Goal: Transaction & Acquisition: Purchase product/service

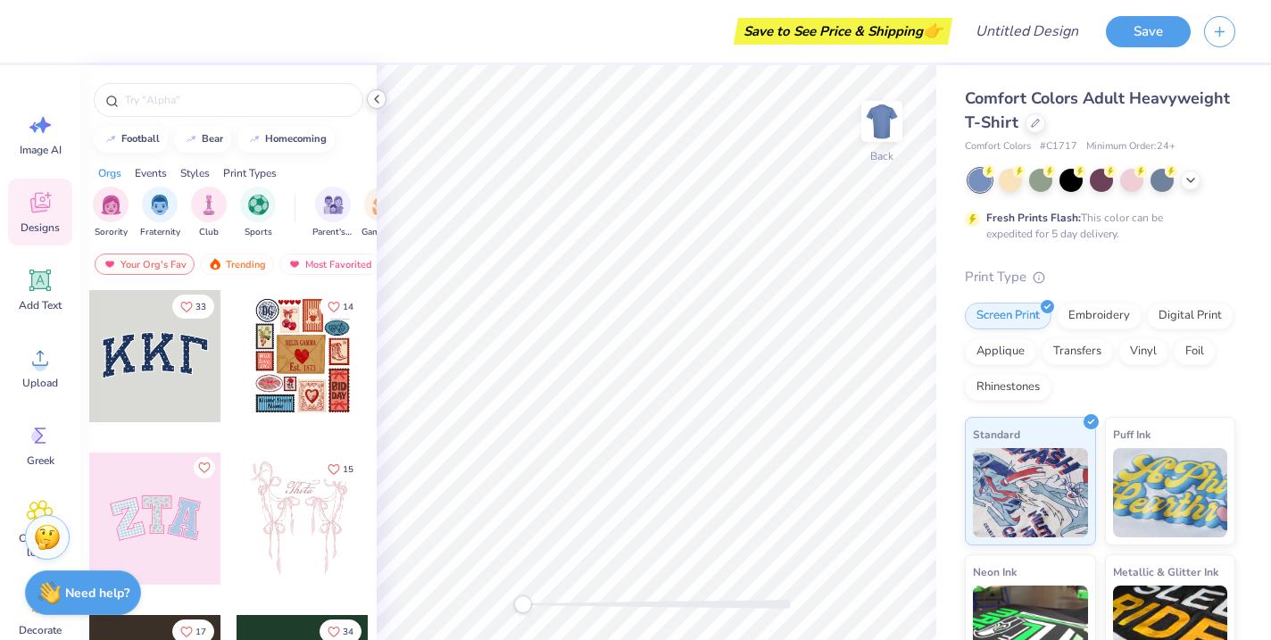
click at [378, 102] on icon at bounding box center [377, 99] width 14 height 14
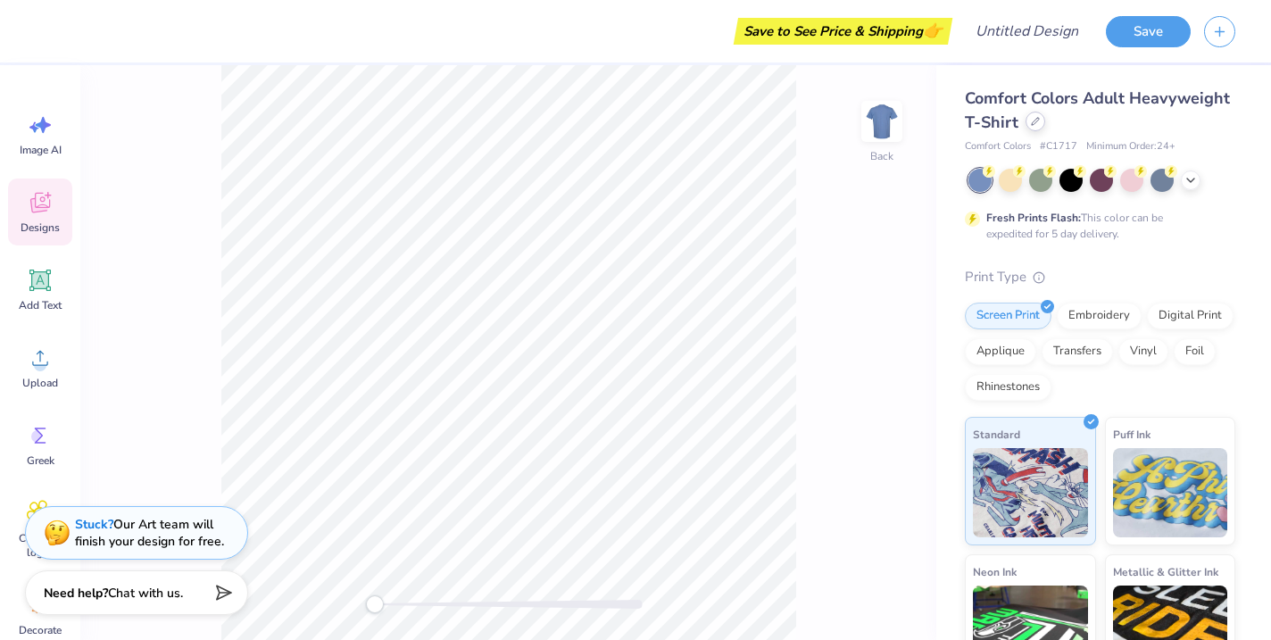
click at [1035, 122] on icon at bounding box center [1035, 121] width 7 height 7
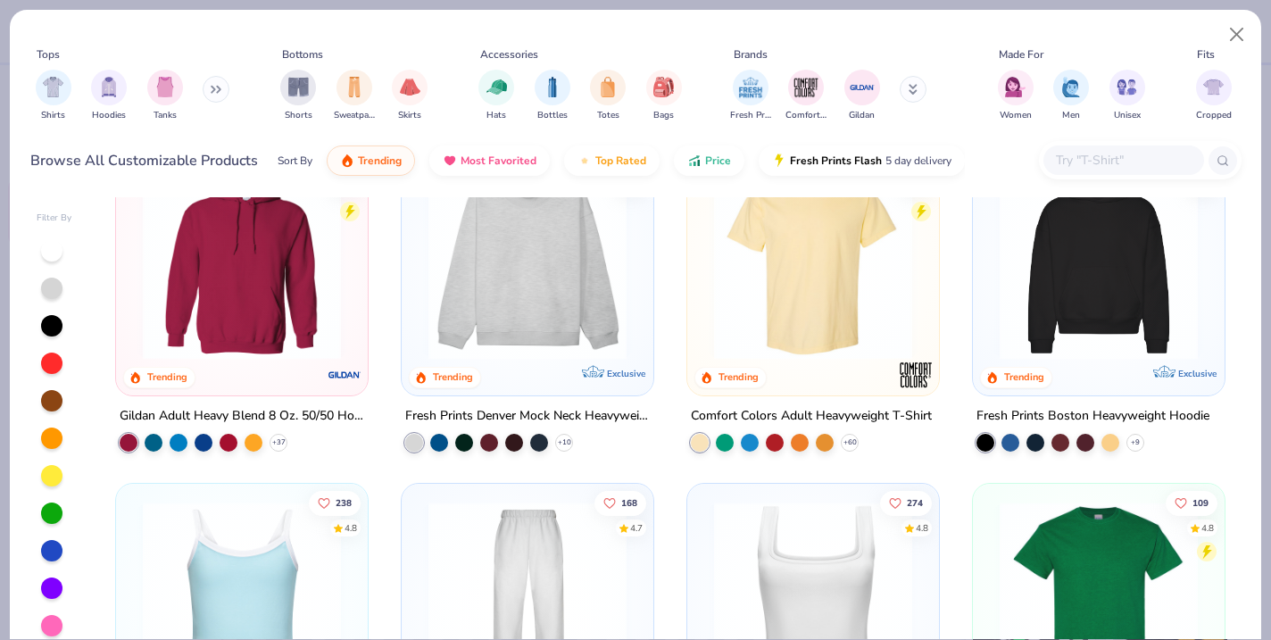
scroll to position [43, 0]
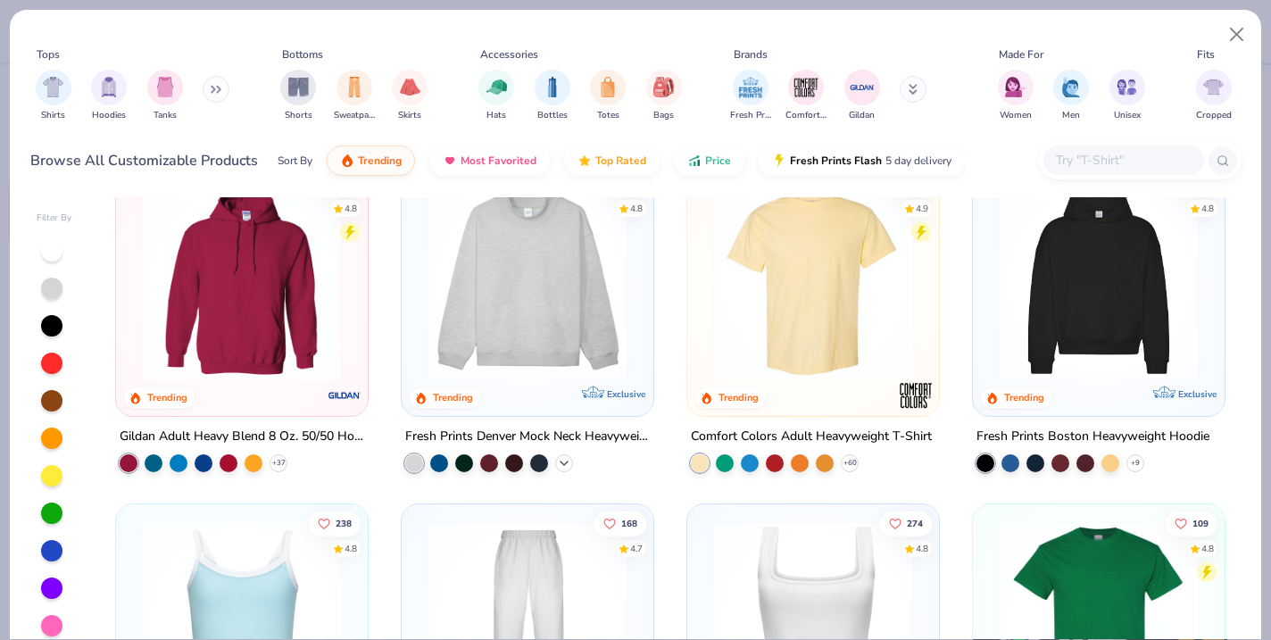
click at [560, 463] on icon at bounding box center [564, 463] width 14 height 14
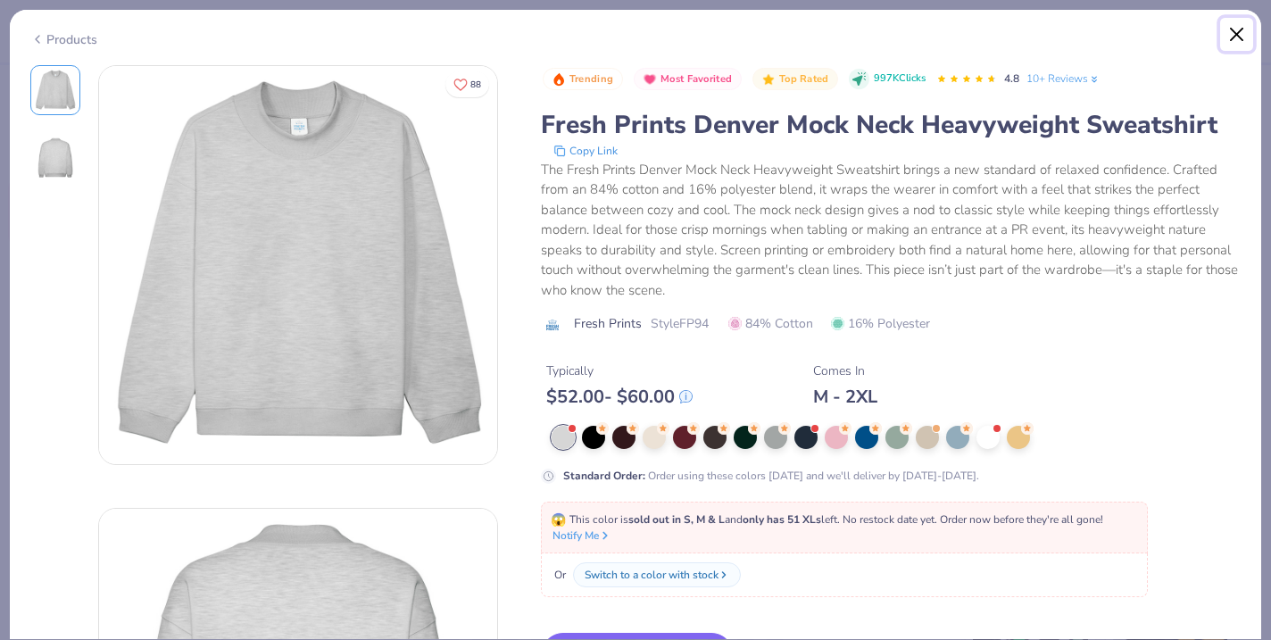
click at [1236, 34] on button "Close" at bounding box center [1237, 35] width 34 height 34
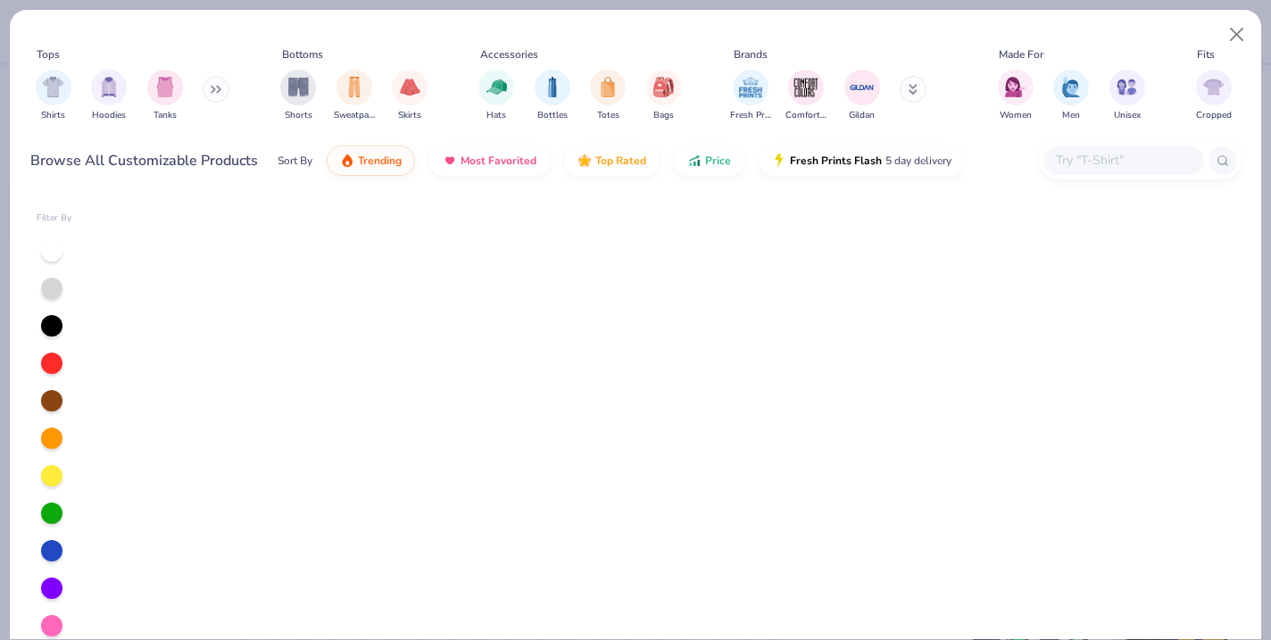
scroll to position [1402, 0]
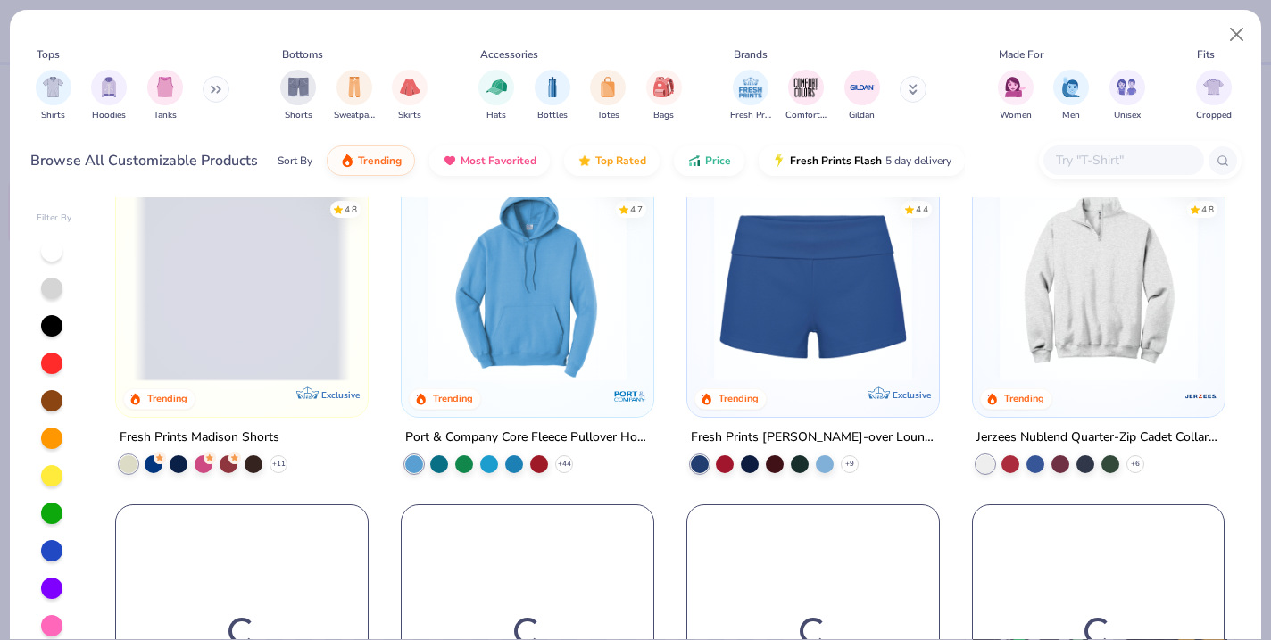
click at [1084, 159] on input "text" at bounding box center [1122, 160] width 137 height 21
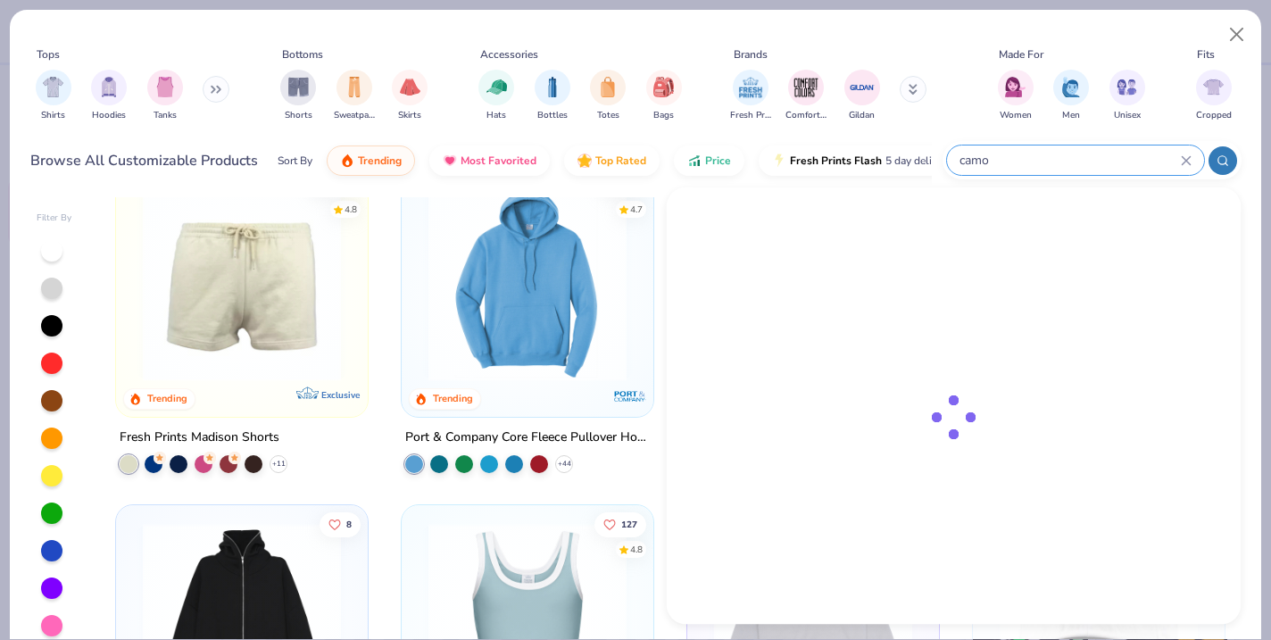
scroll to position [1408, 0]
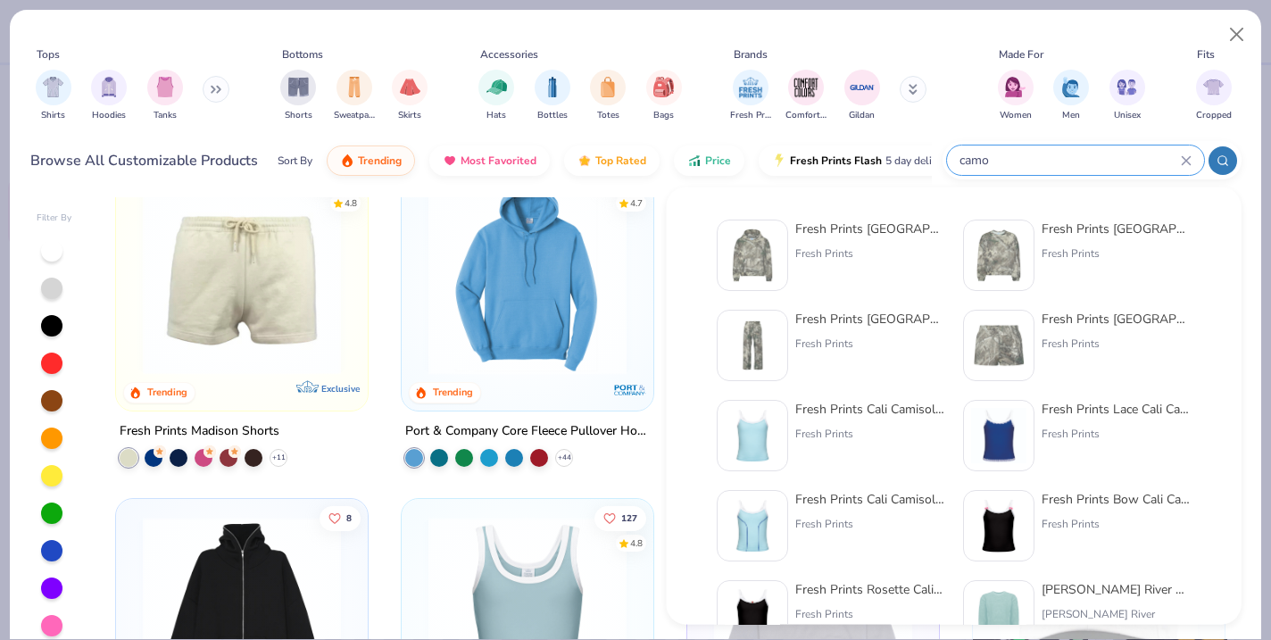
type input "camo"
click at [874, 230] on div "Fresh Prints Boston Camo Heavyweight Hoodie" at bounding box center [870, 229] width 150 height 19
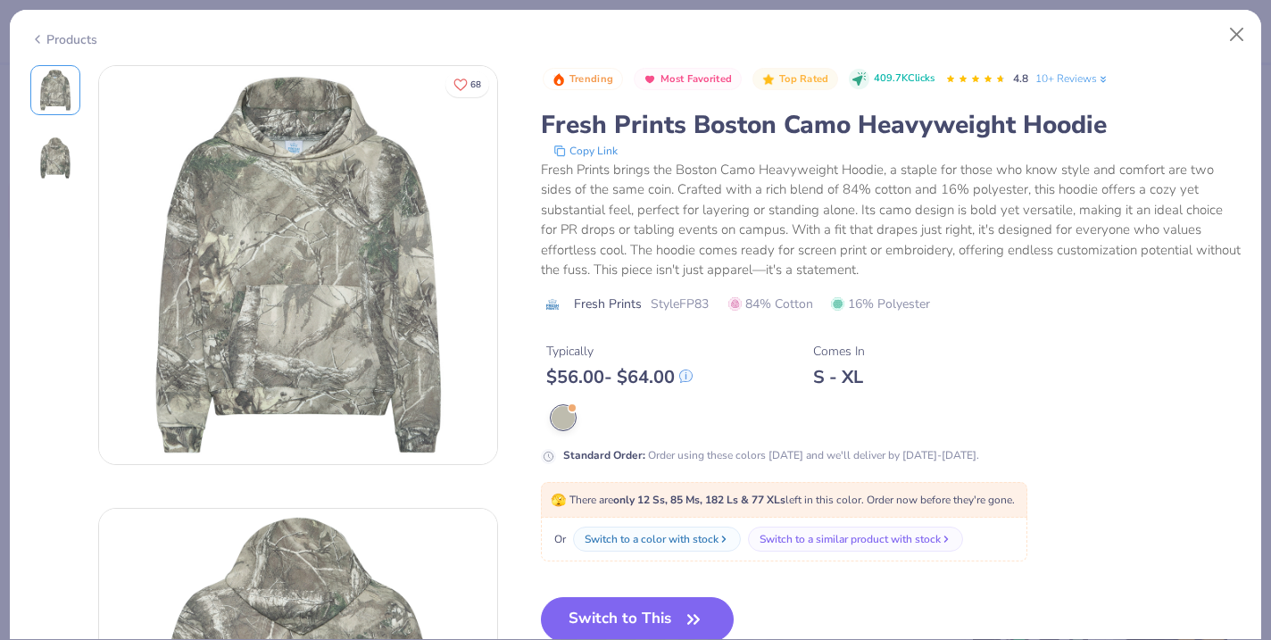
scroll to position [143, 0]
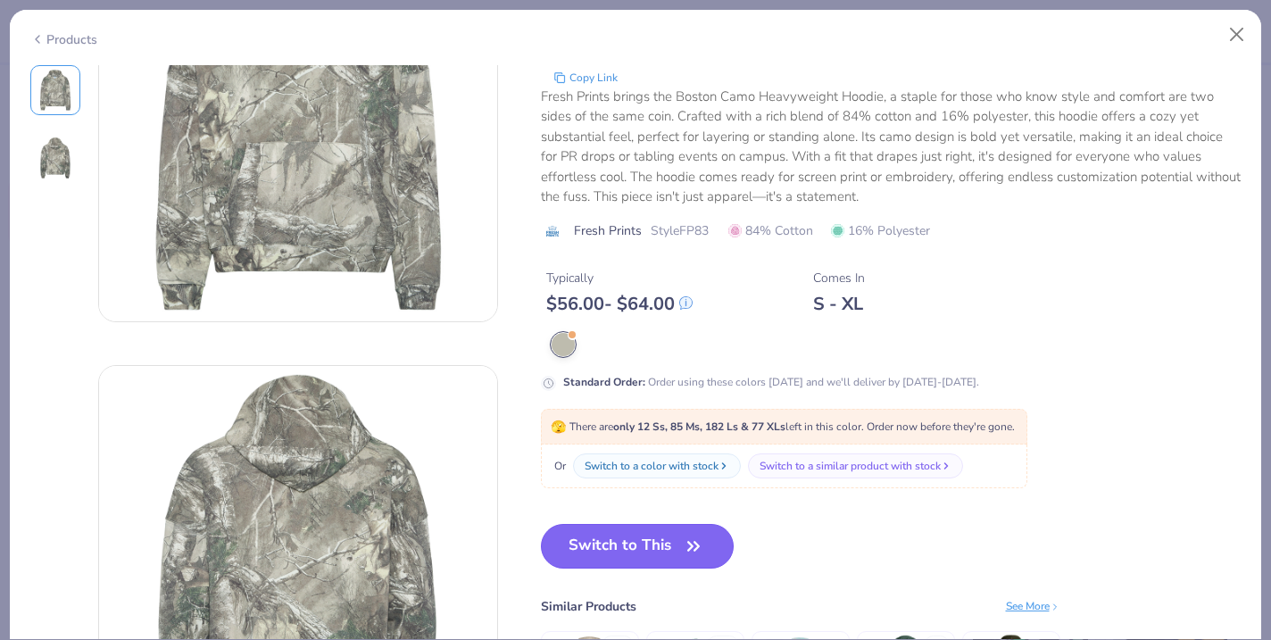
click at [629, 545] on button "Switch to This" at bounding box center [638, 546] width 194 height 45
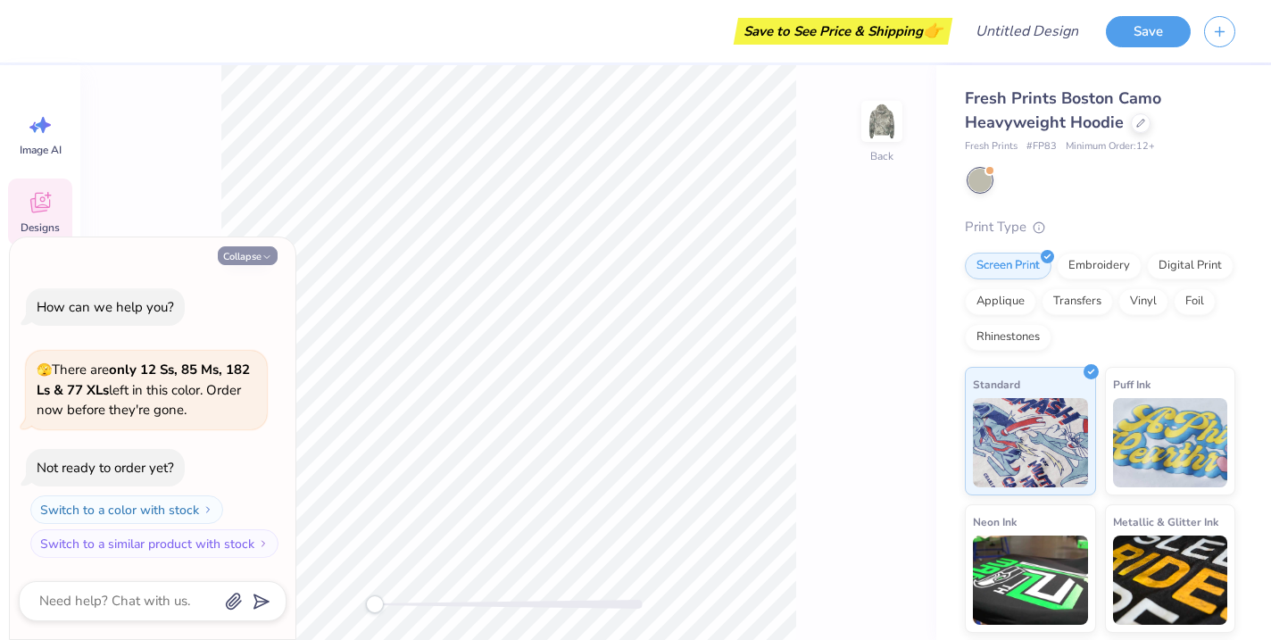
click at [248, 257] on button "Collapse" at bounding box center [248, 255] width 60 height 19
type textarea "x"
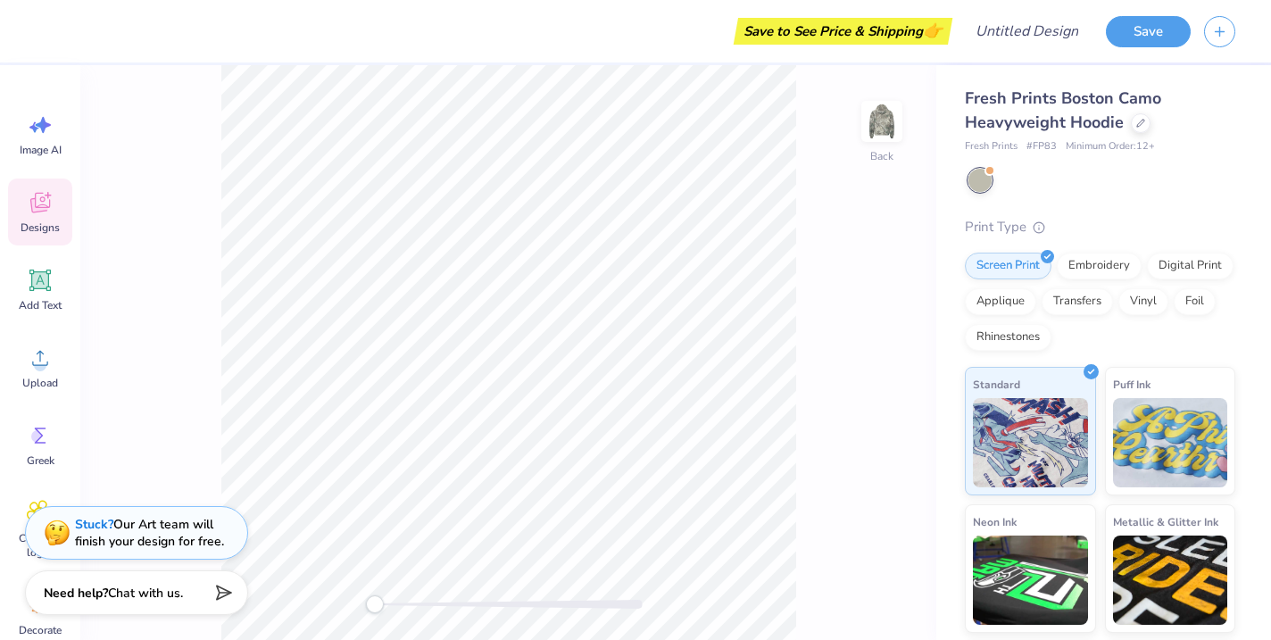
click at [38, 221] on span "Designs" at bounding box center [40, 227] width 39 height 14
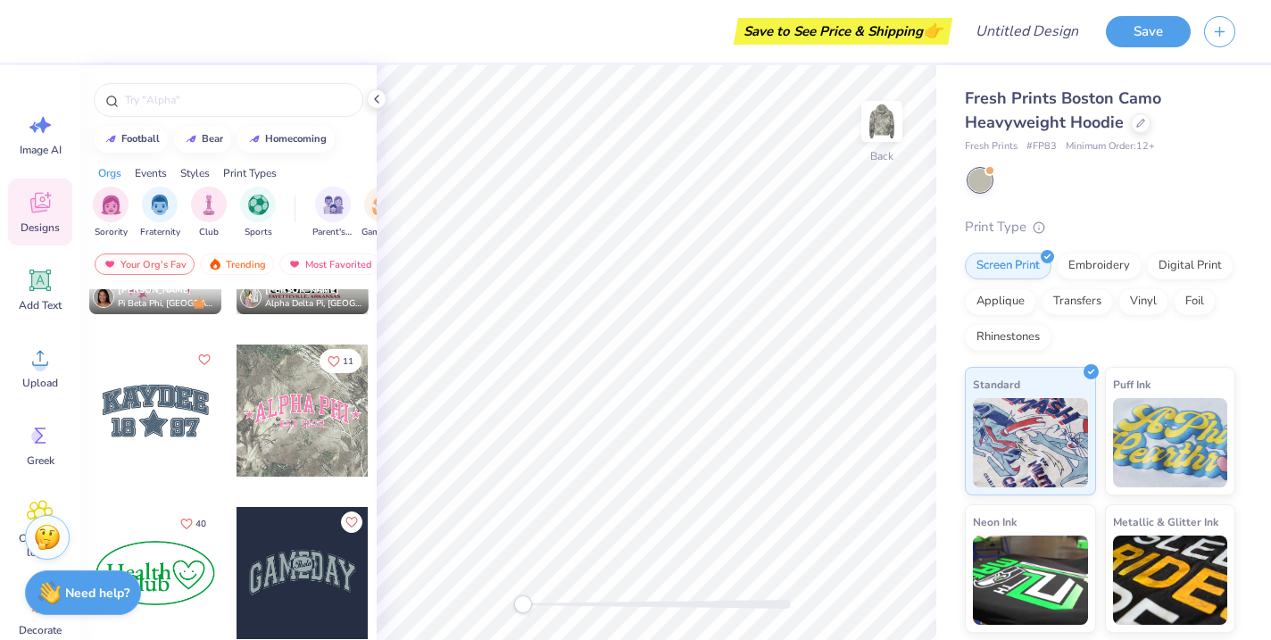
scroll to position [2741, 0]
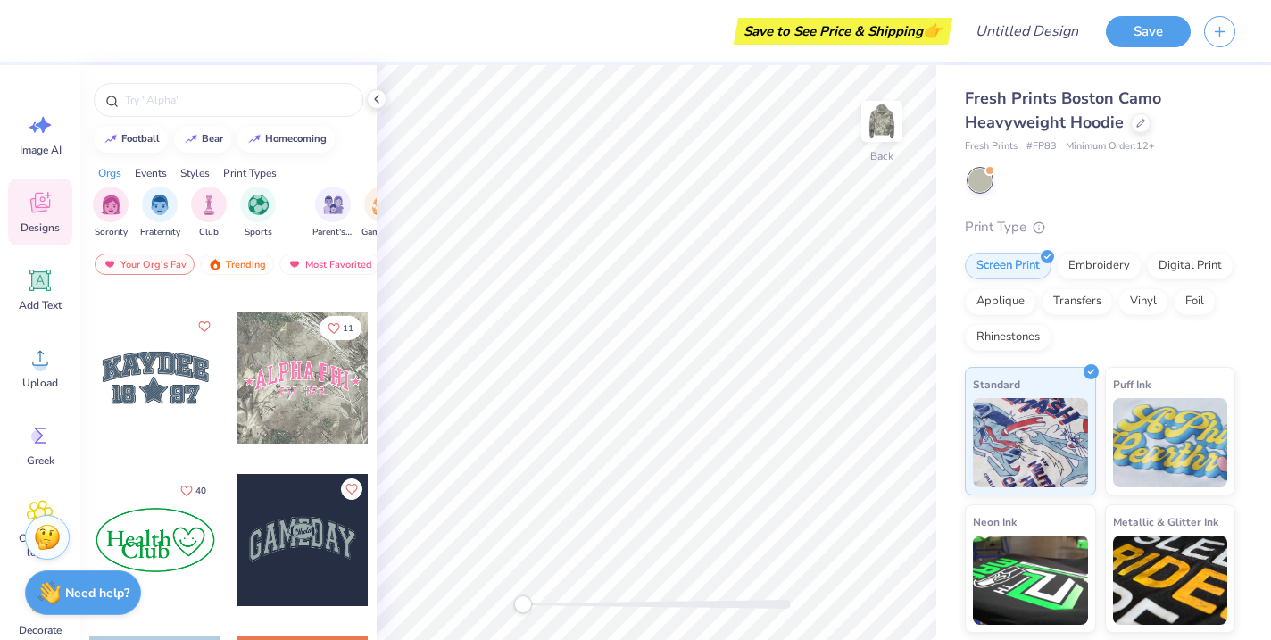
click at [299, 402] on div at bounding box center [303, 378] width 132 height 132
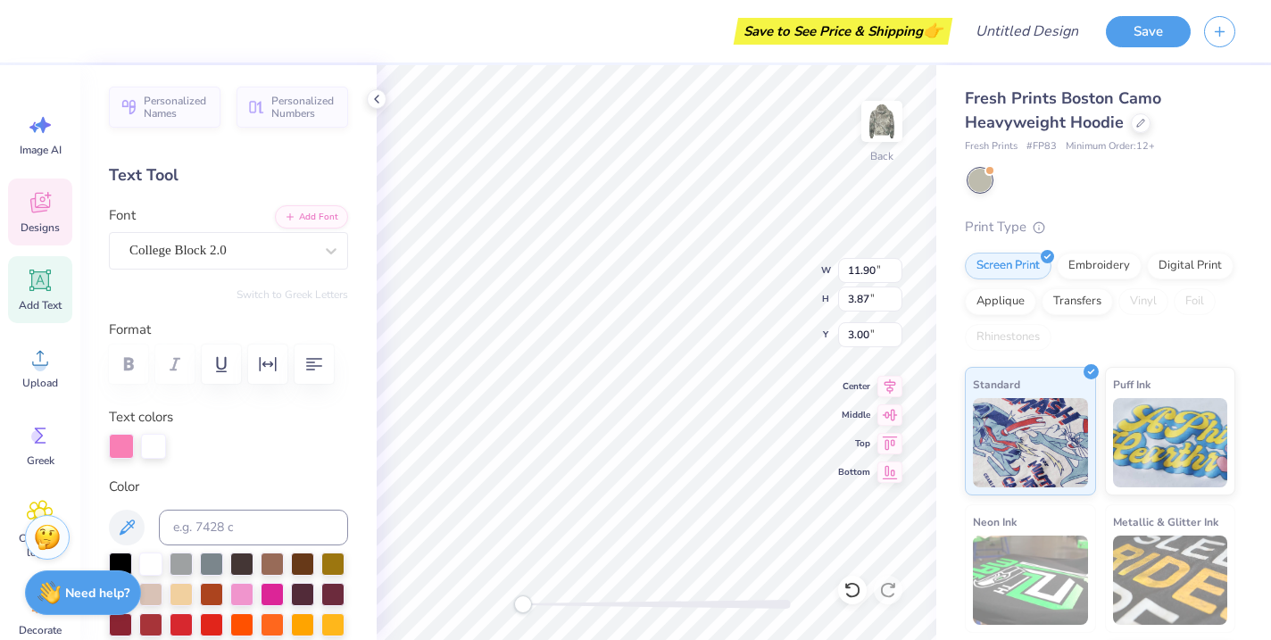
scroll to position [0, 4]
type textarea "ALPHA delta pi"
click at [119, 446] on div at bounding box center [121, 444] width 25 height 25
click at [238, 594] on div at bounding box center [241, 592] width 23 height 23
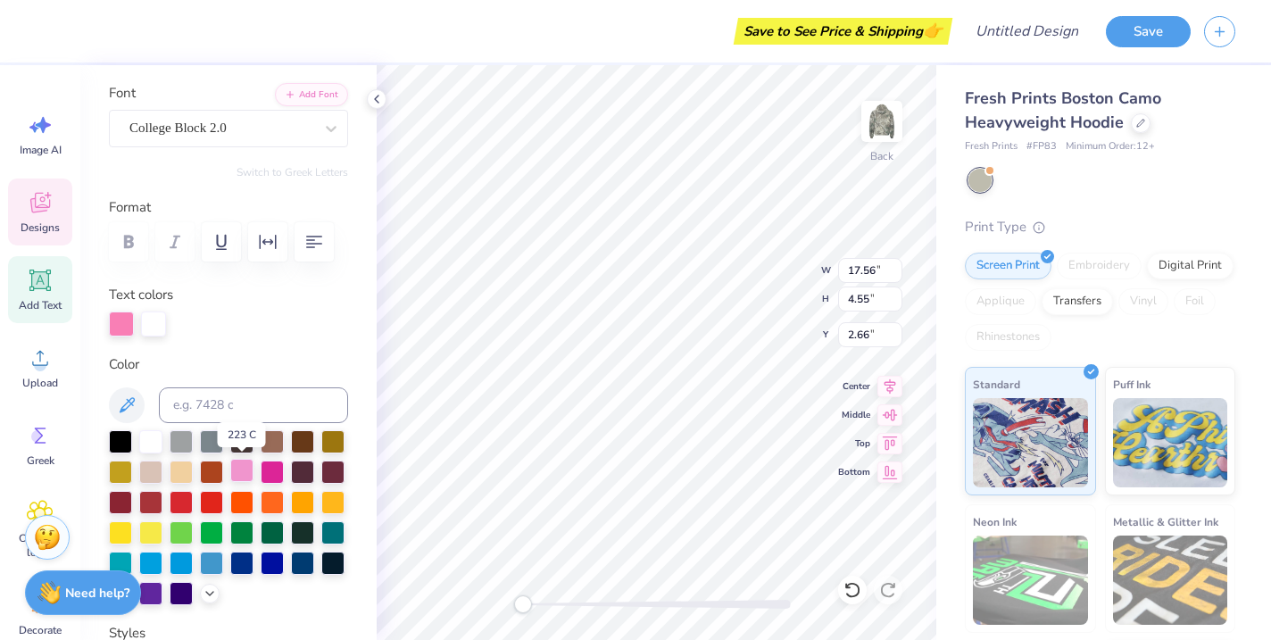
scroll to position [123, 0]
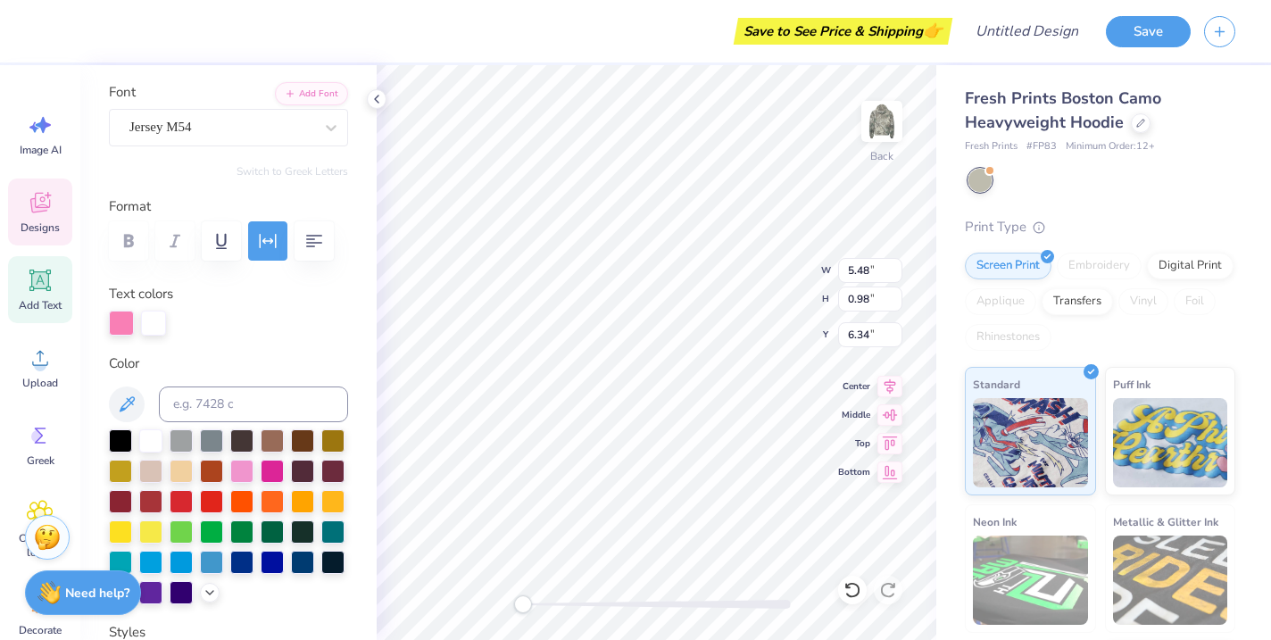
type input "5.48"
type input "0.98"
type input "6.34"
click at [121, 324] on div at bounding box center [121, 321] width 25 height 25
click at [241, 464] on div at bounding box center [241, 469] width 23 height 23
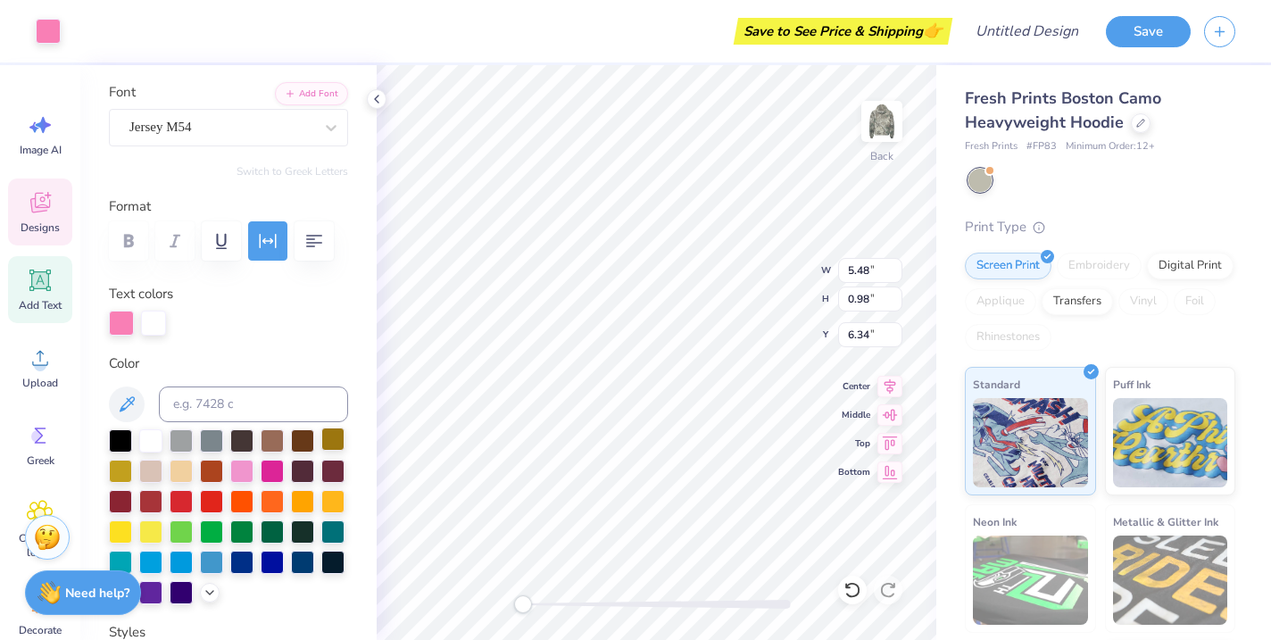
type input "1.33"
type input "1.27"
type input "4.96"
type input "14.70"
type input "3.81"
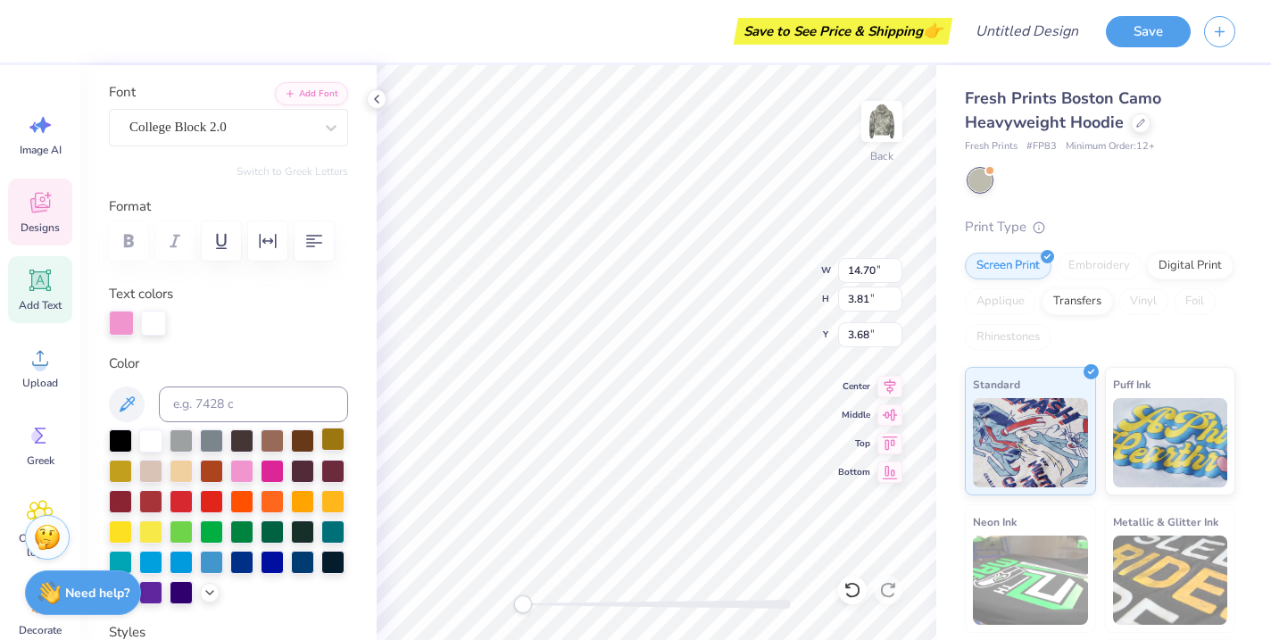
type input "3.68"
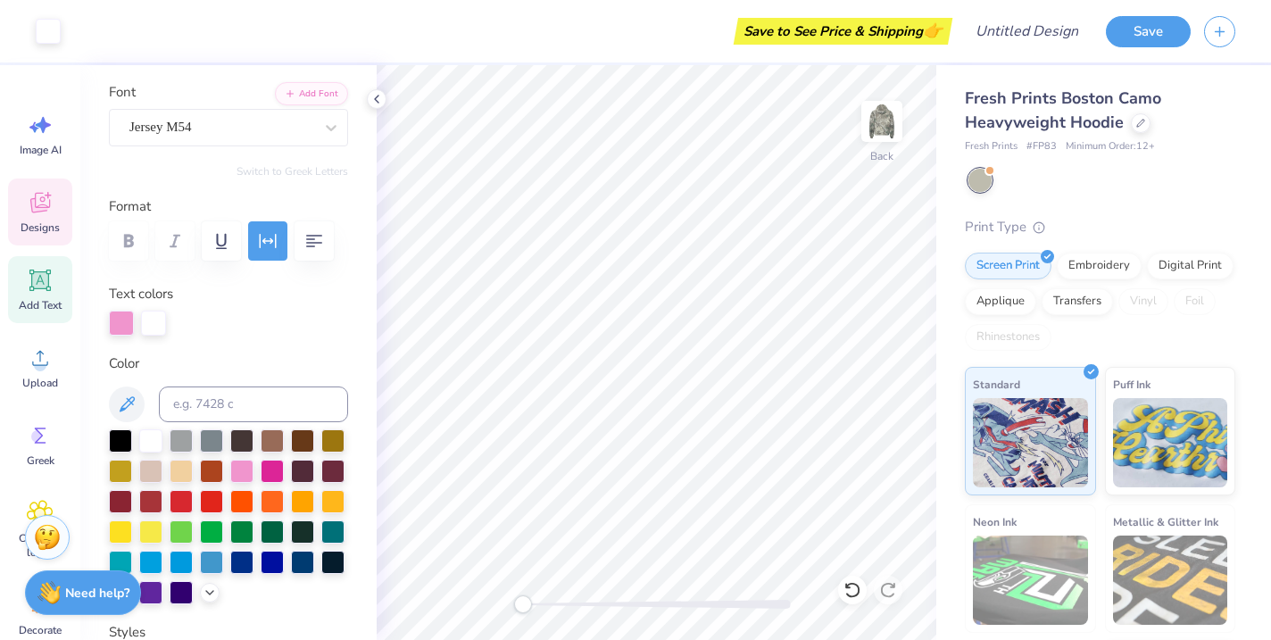
click at [44, 213] on icon at bounding box center [40, 202] width 27 height 27
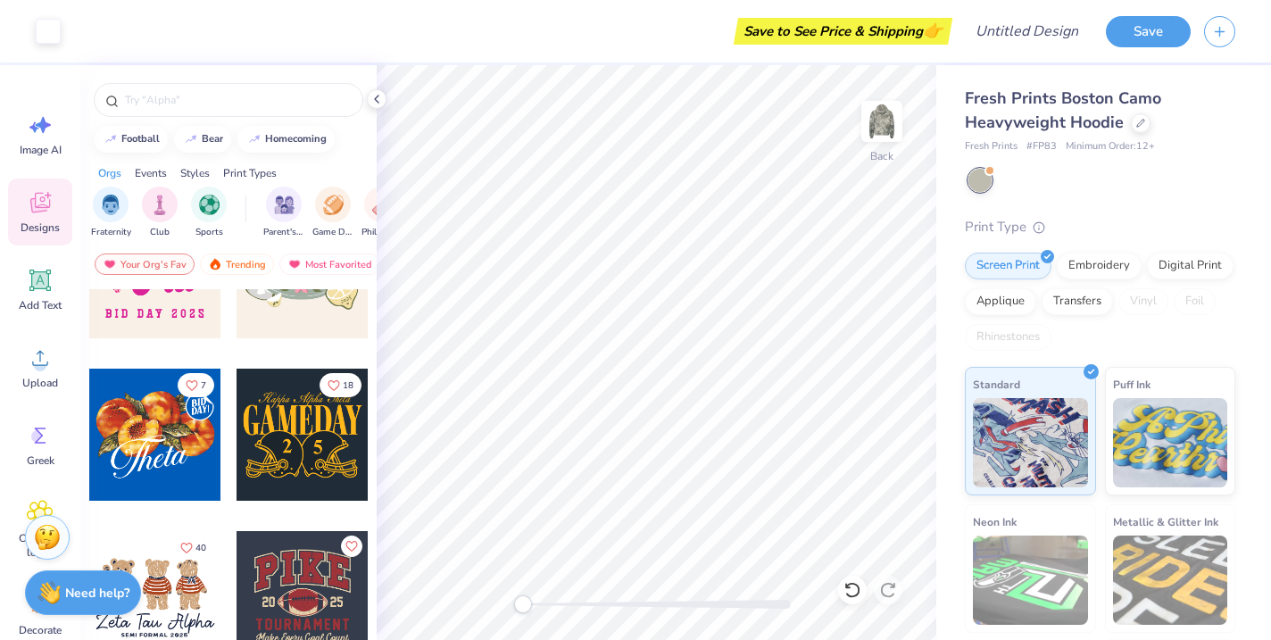
scroll to position [0, 51]
click at [204, 171] on div "Styles" at bounding box center [194, 173] width 29 height 16
click at [171, 202] on div "filter for Minimalist" at bounding box center [160, 203] width 36 height 36
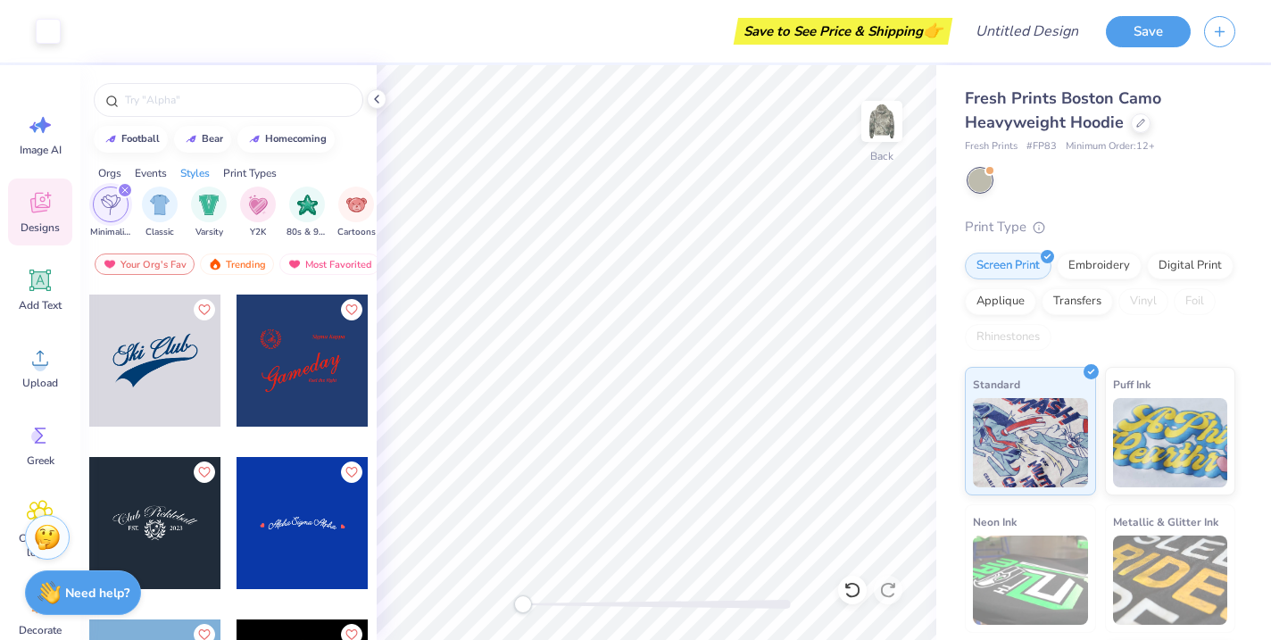
scroll to position [6985, 0]
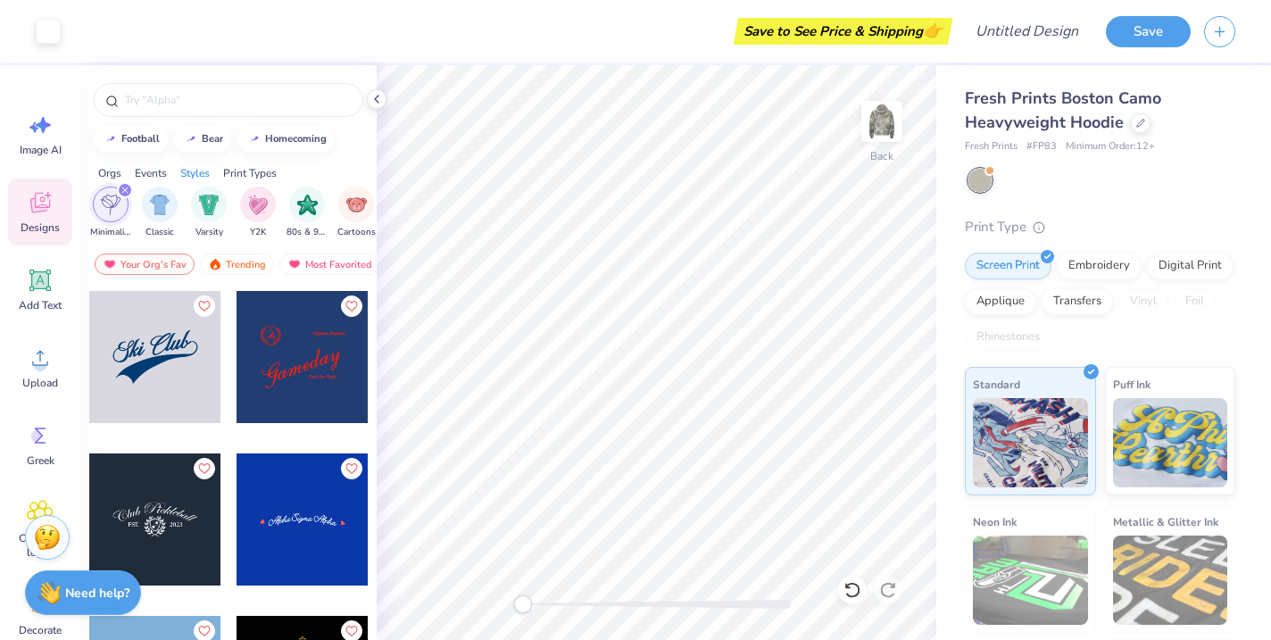
click at [152, 353] on div at bounding box center [155, 357] width 132 height 132
click at [47, 26] on div at bounding box center [48, 29] width 25 height 25
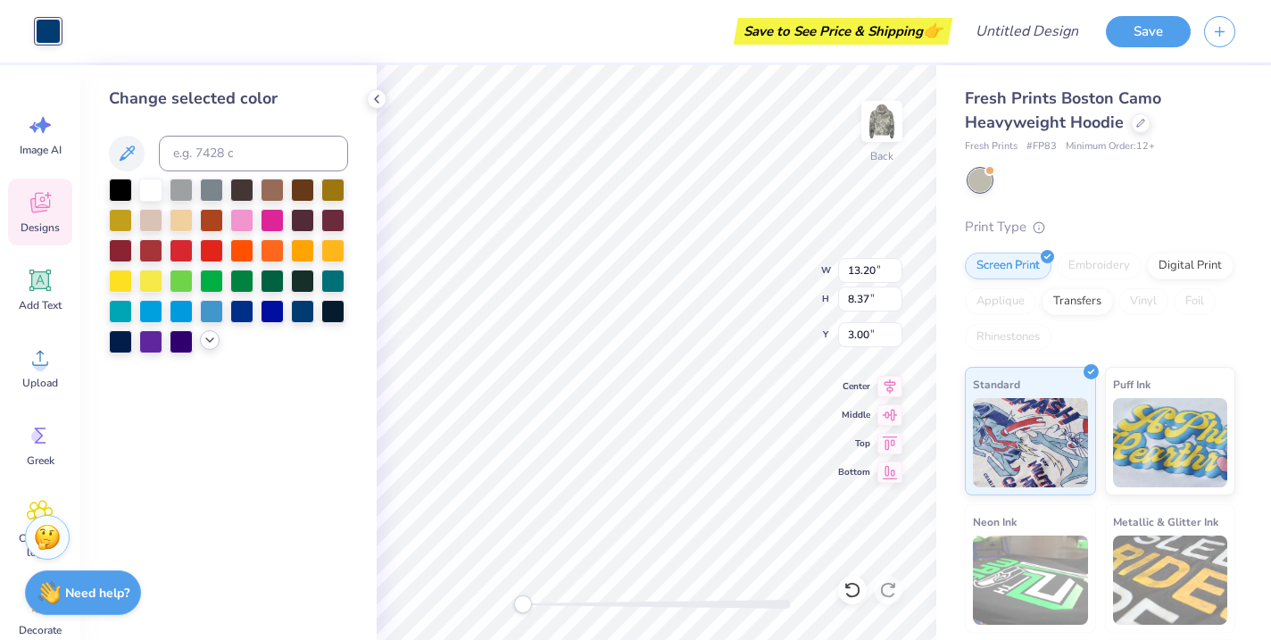
click at [212, 342] on icon at bounding box center [210, 340] width 14 height 14
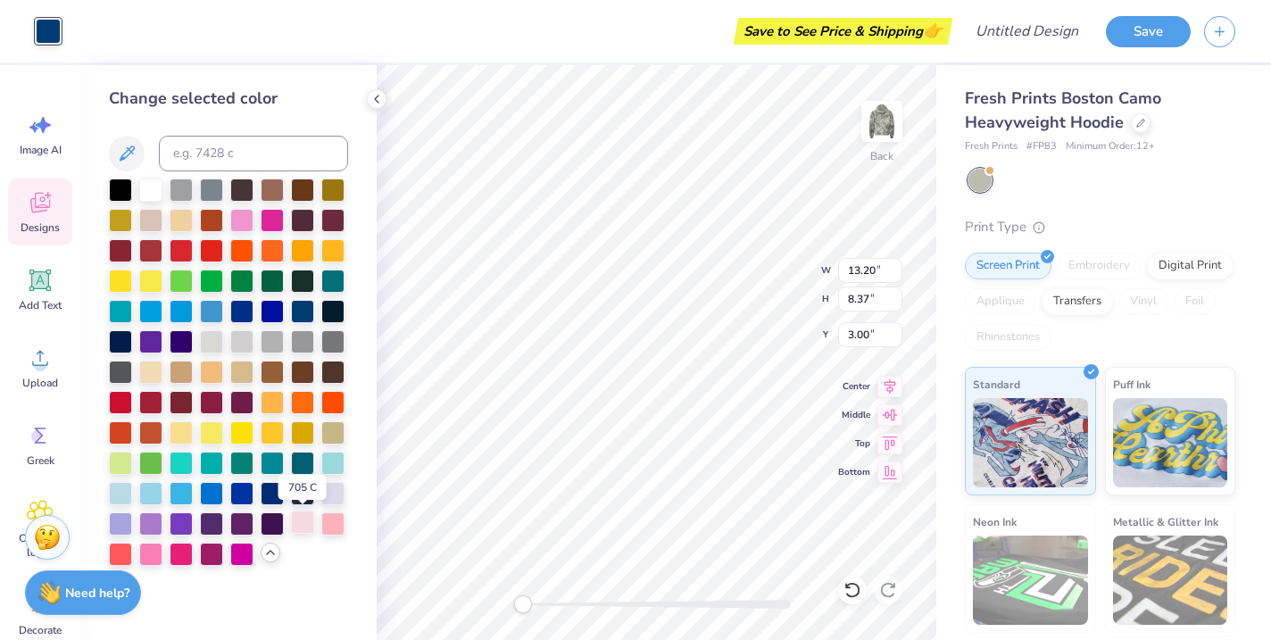
click at [306, 530] on div at bounding box center [302, 522] width 23 height 23
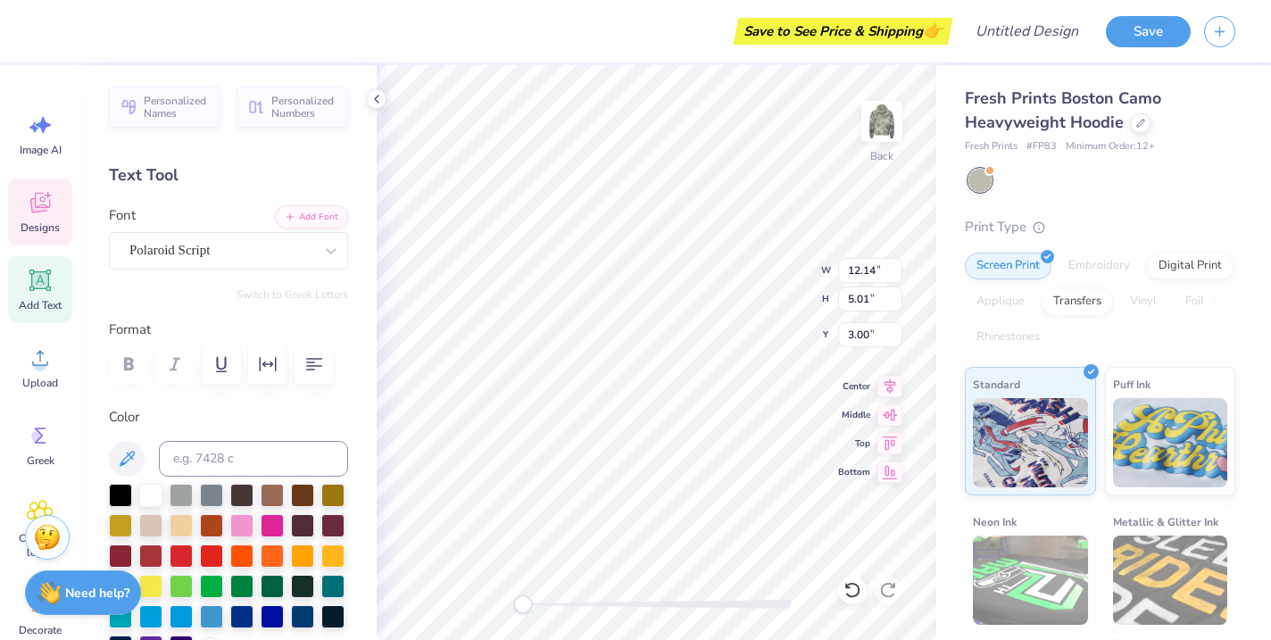
scroll to position [0, 0]
type textarea "S"
type textarea "Alpha Delta Pi"
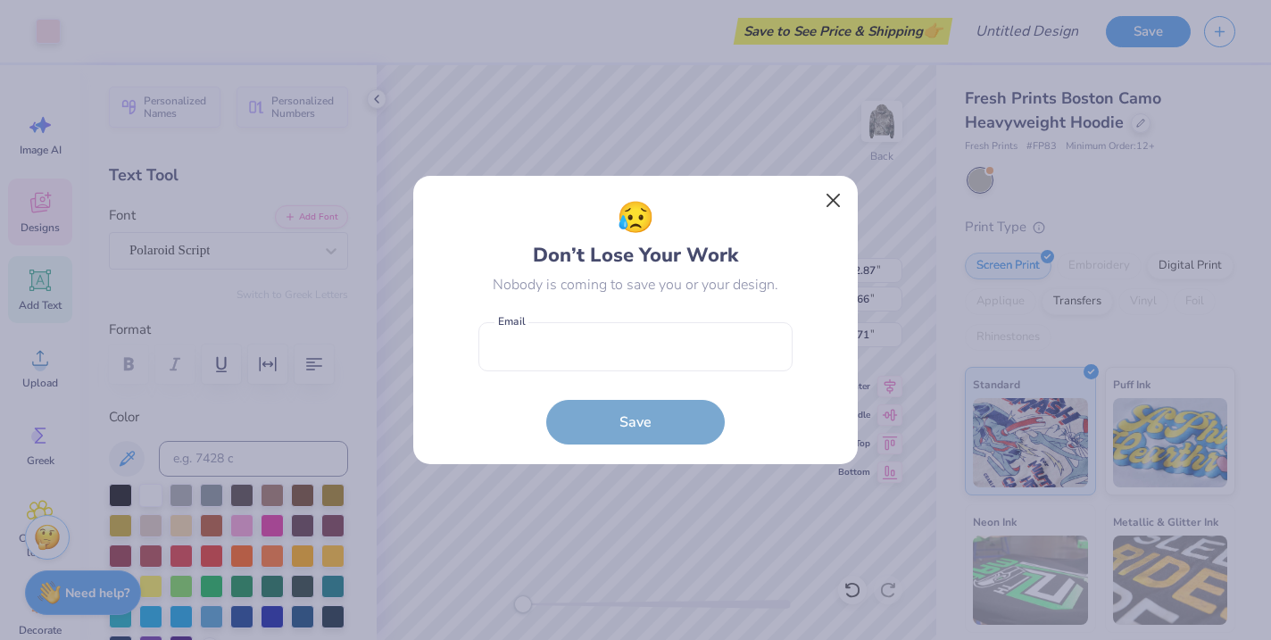
click at [599, 331] on body "Art colors Save to See Price & Shipping 👉 Design Title Save Image AI Designs Ad…" at bounding box center [635, 320] width 1271 height 640
click at [836, 204] on button "Close" at bounding box center [834, 201] width 34 height 34
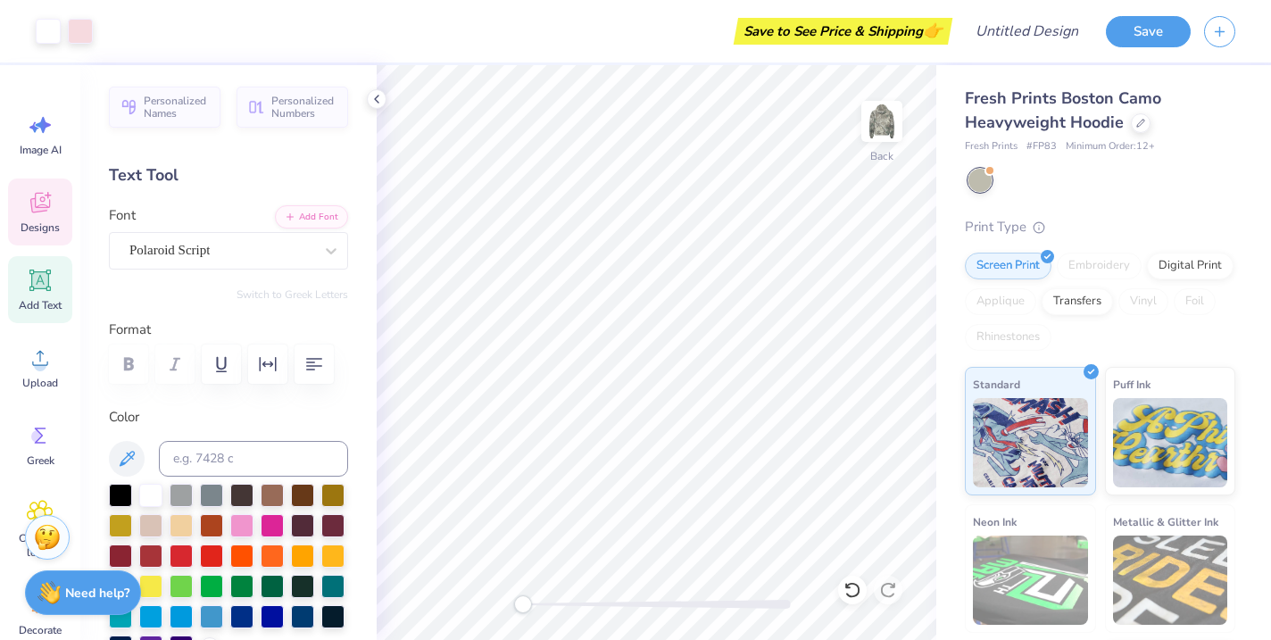
click at [44, 204] on icon at bounding box center [40, 203] width 20 height 21
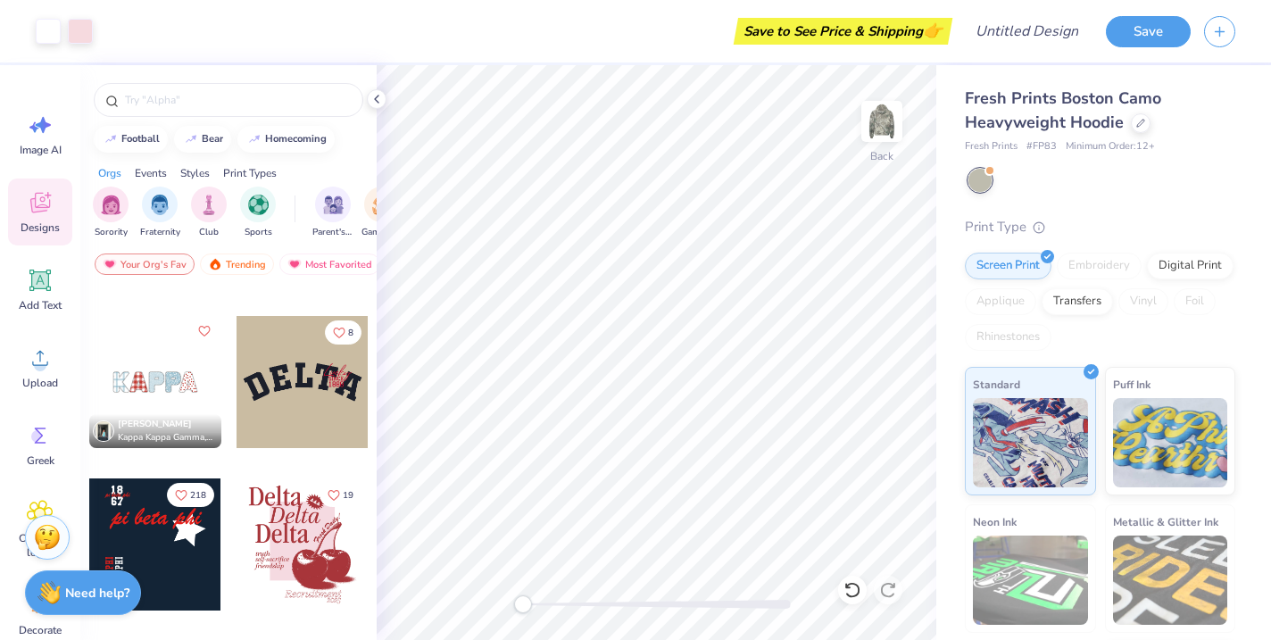
scroll to position [2261, 0]
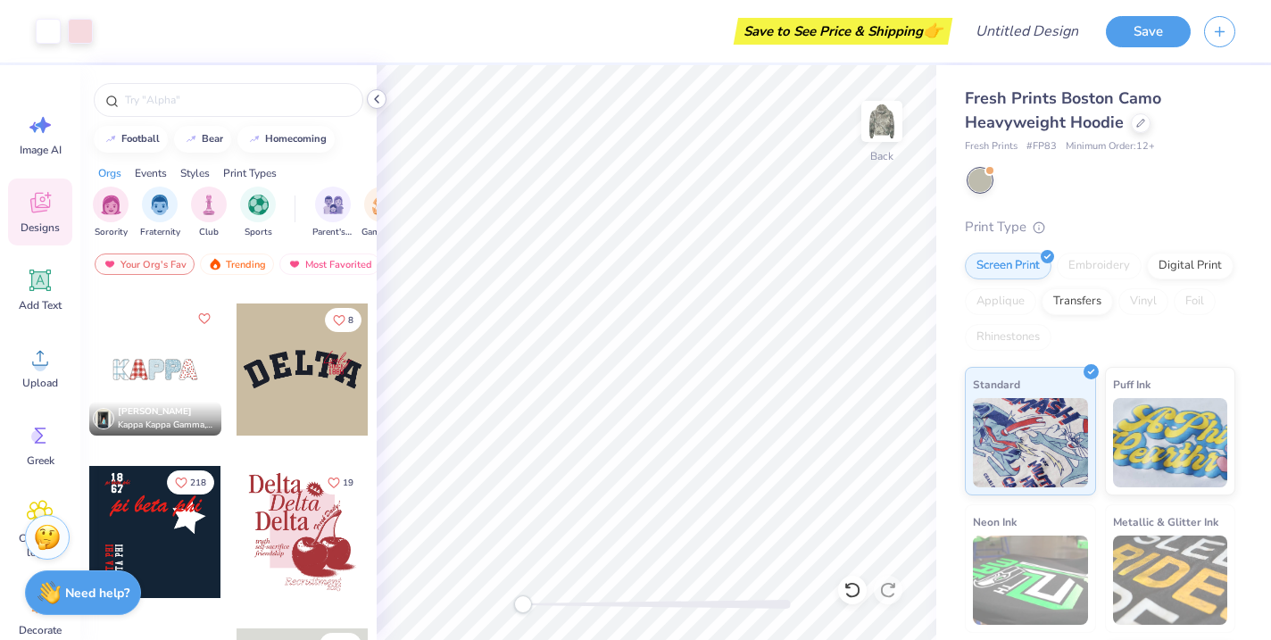
click at [378, 103] on polyline at bounding box center [377, 99] width 4 height 7
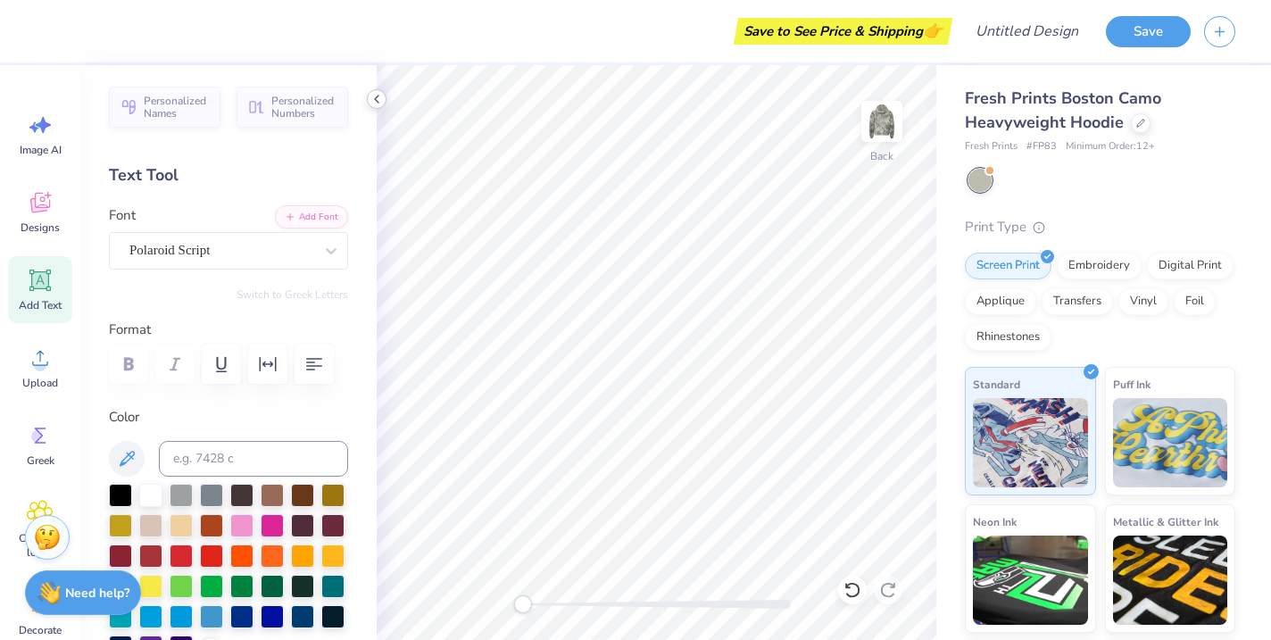
click at [378, 101] on polyline at bounding box center [377, 99] width 4 height 7
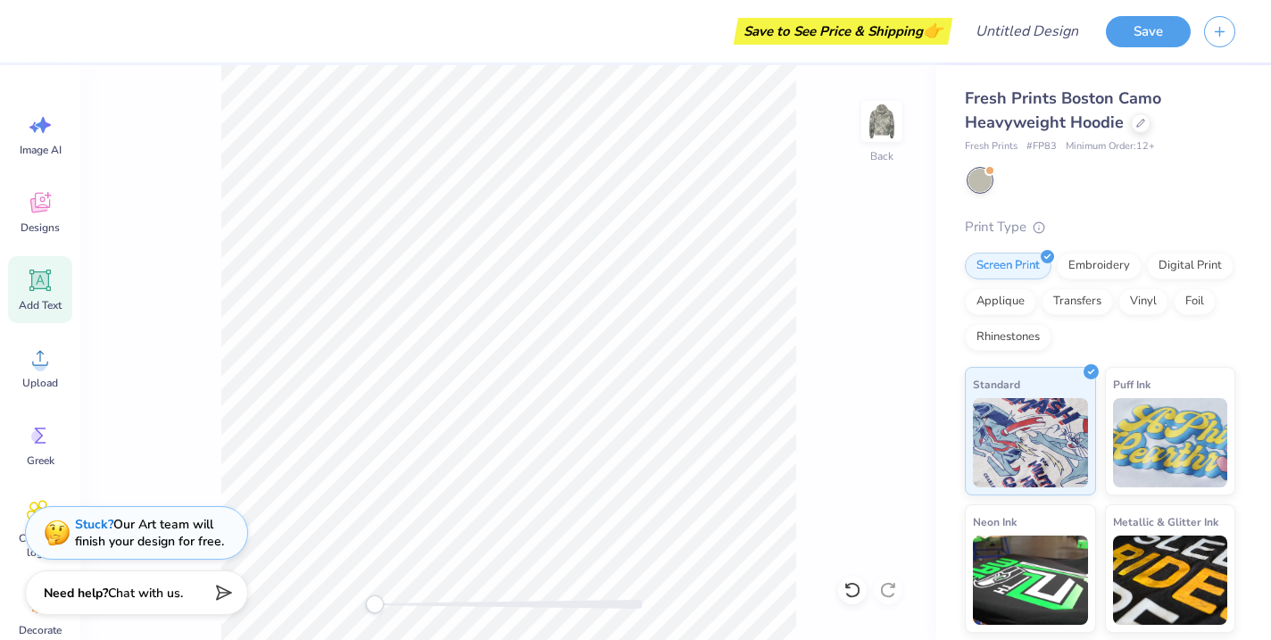
click at [917, 133] on div "Back" at bounding box center [508, 352] width 856 height 575
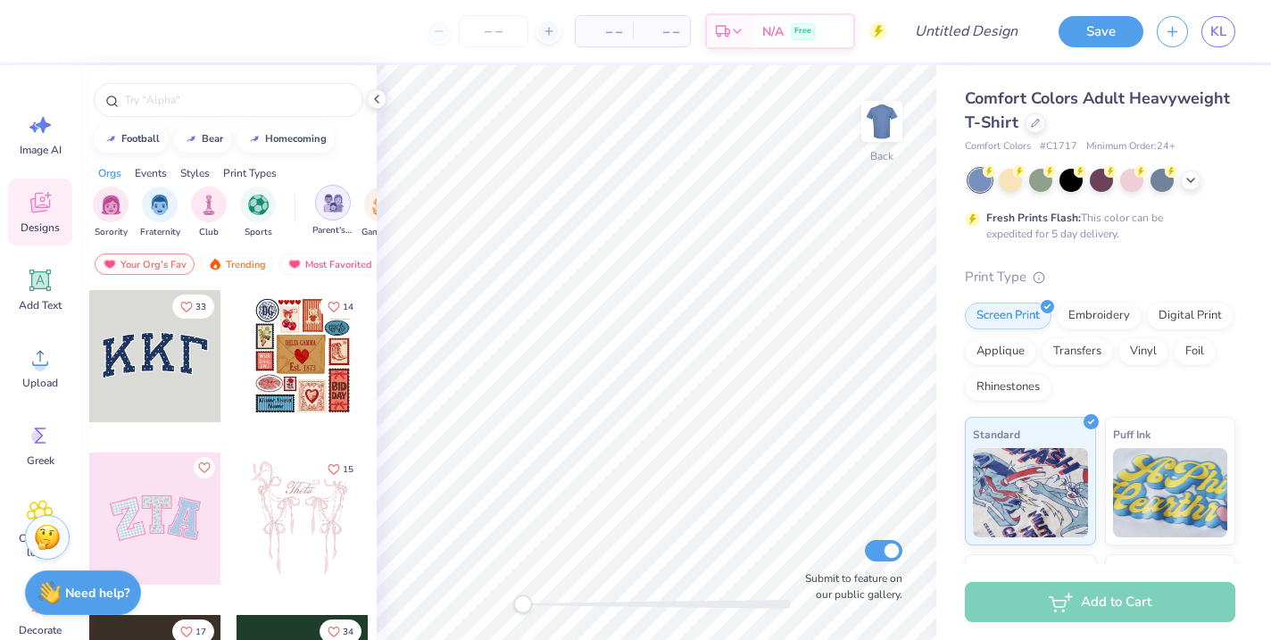
click at [335, 214] on div "filter for Parent's Weekend" at bounding box center [333, 203] width 36 height 36
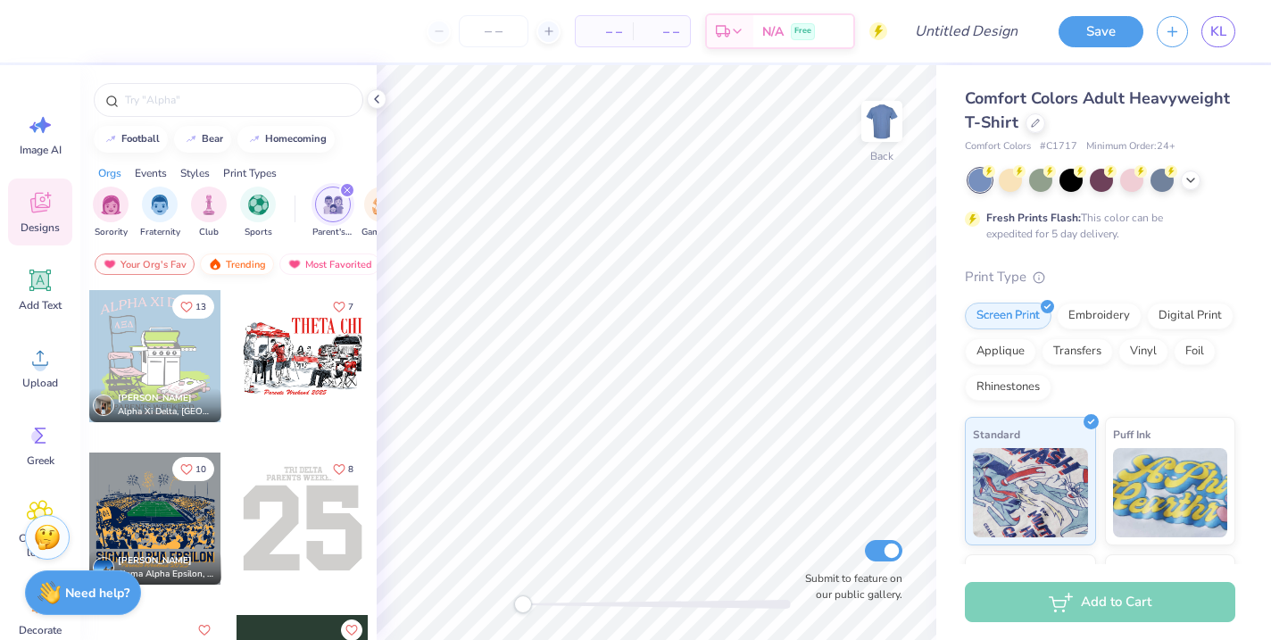
click at [242, 262] on div "Trending" at bounding box center [237, 264] width 74 height 21
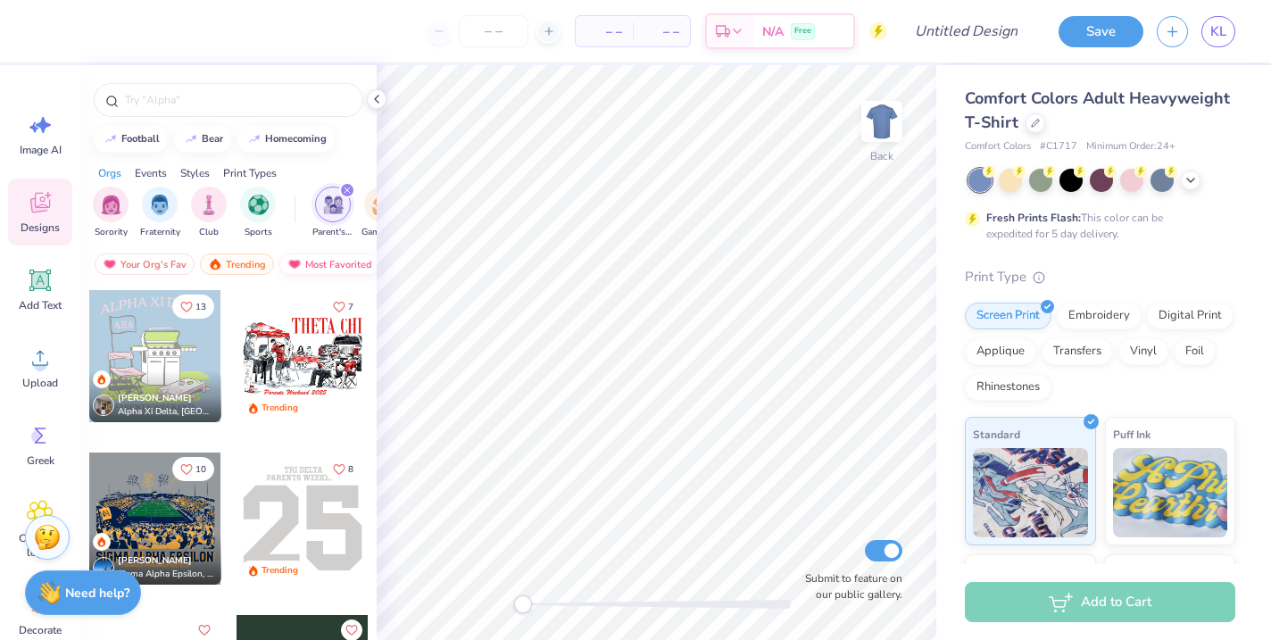
click at [305, 258] on div "Most Favorited" at bounding box center [329, 264] width 101 height 21
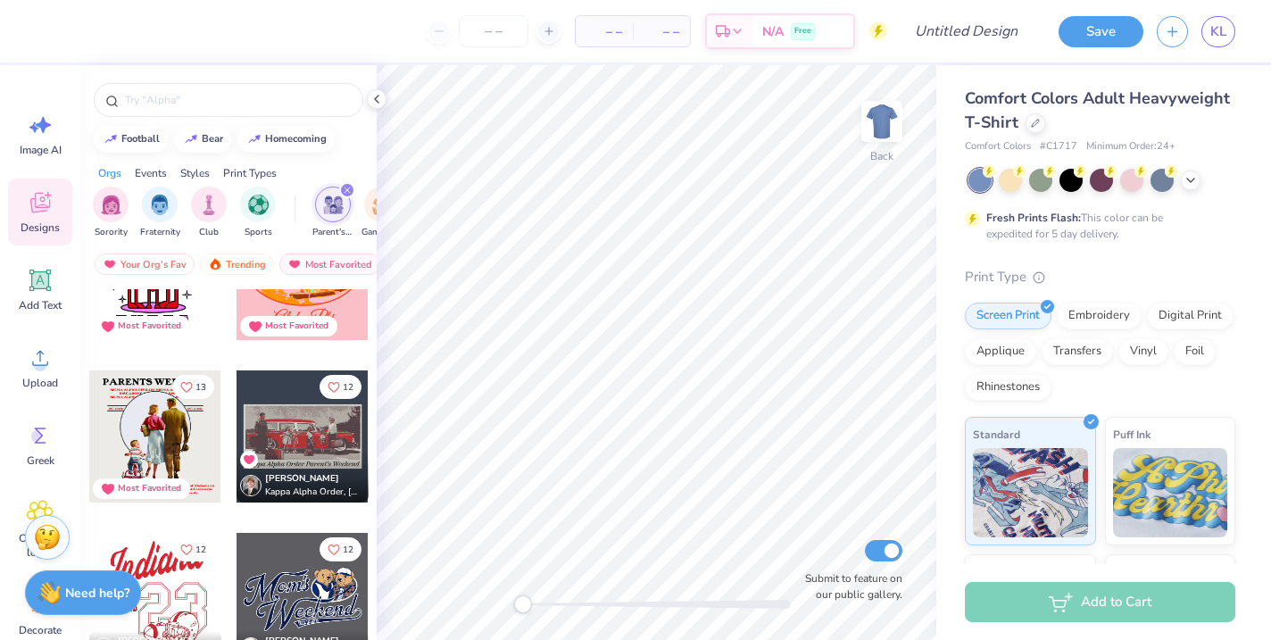
scroll to position [3363, 0]
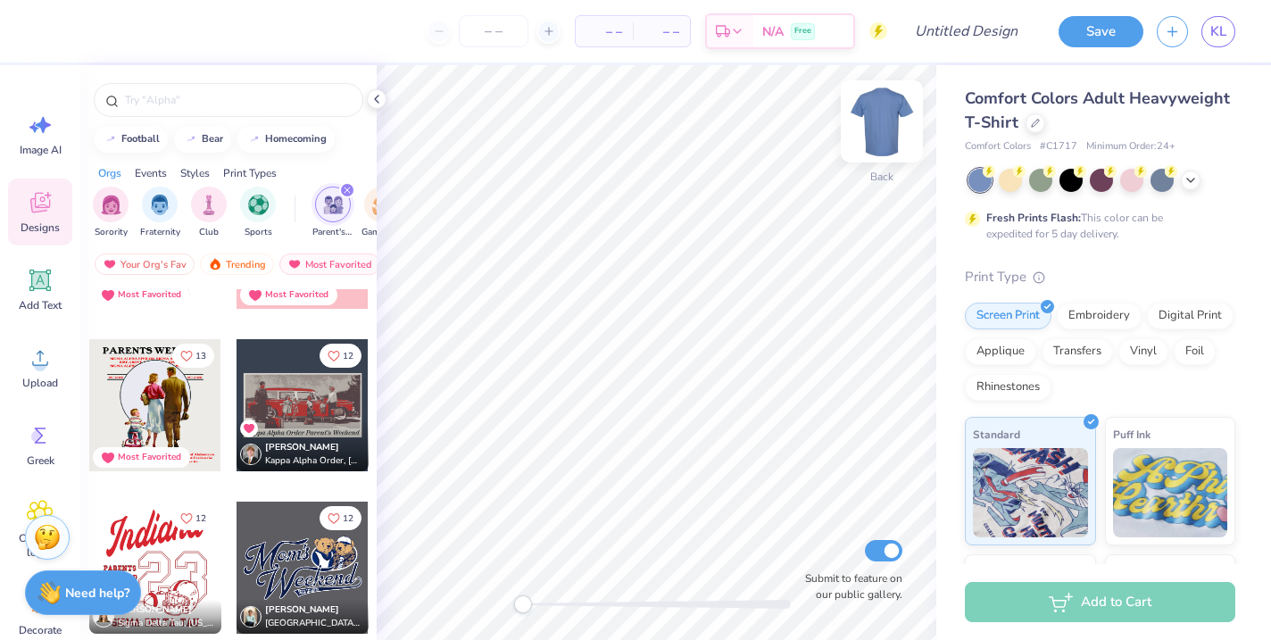
click at [879, 124] on img at bounding box center [881, 121] width 71 height 71
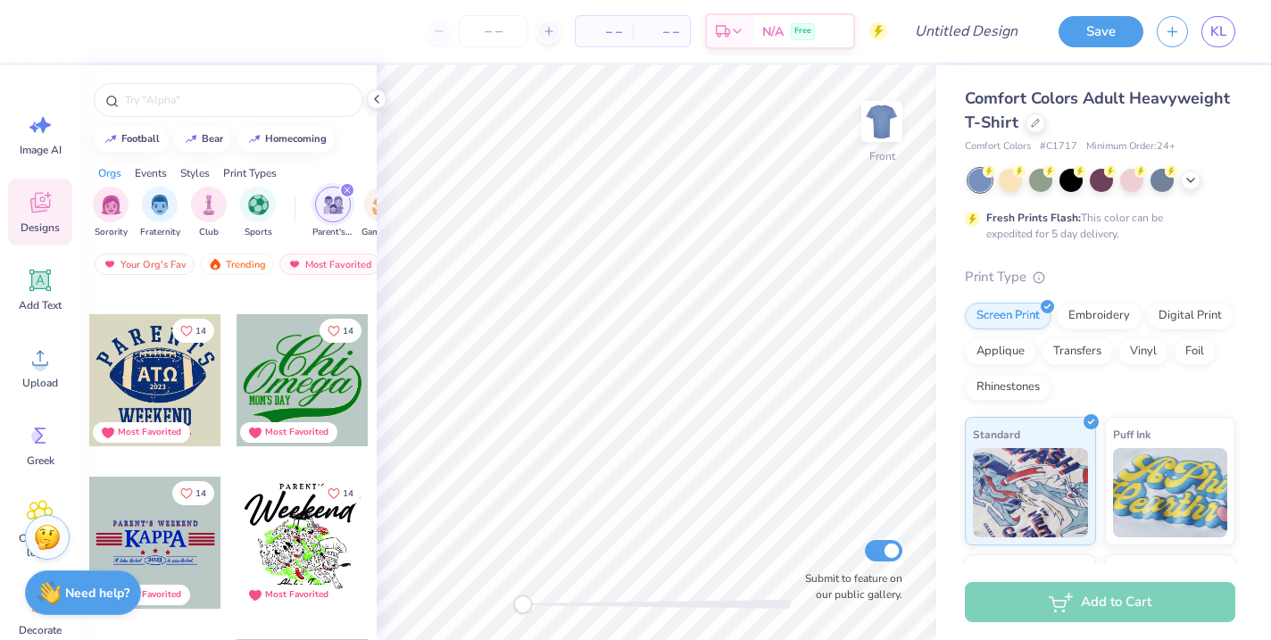
scroll to position [2225, 0]
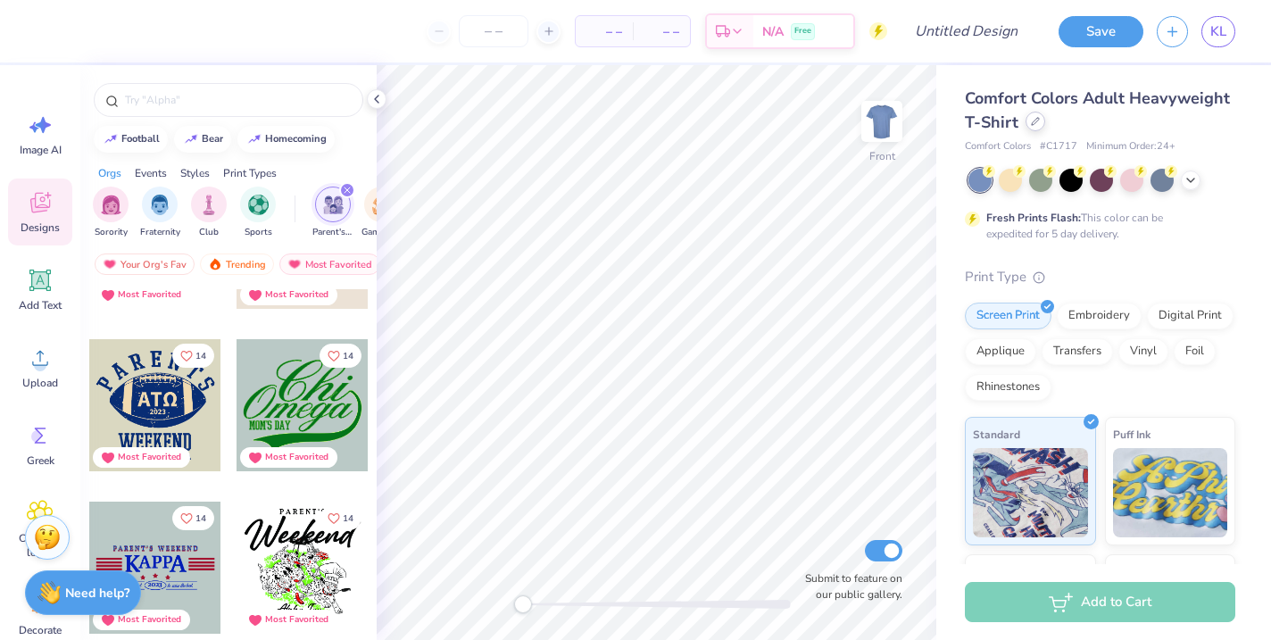
click at [1034, 125] on icon at bounding box center [1035, 121] width 9 height 9
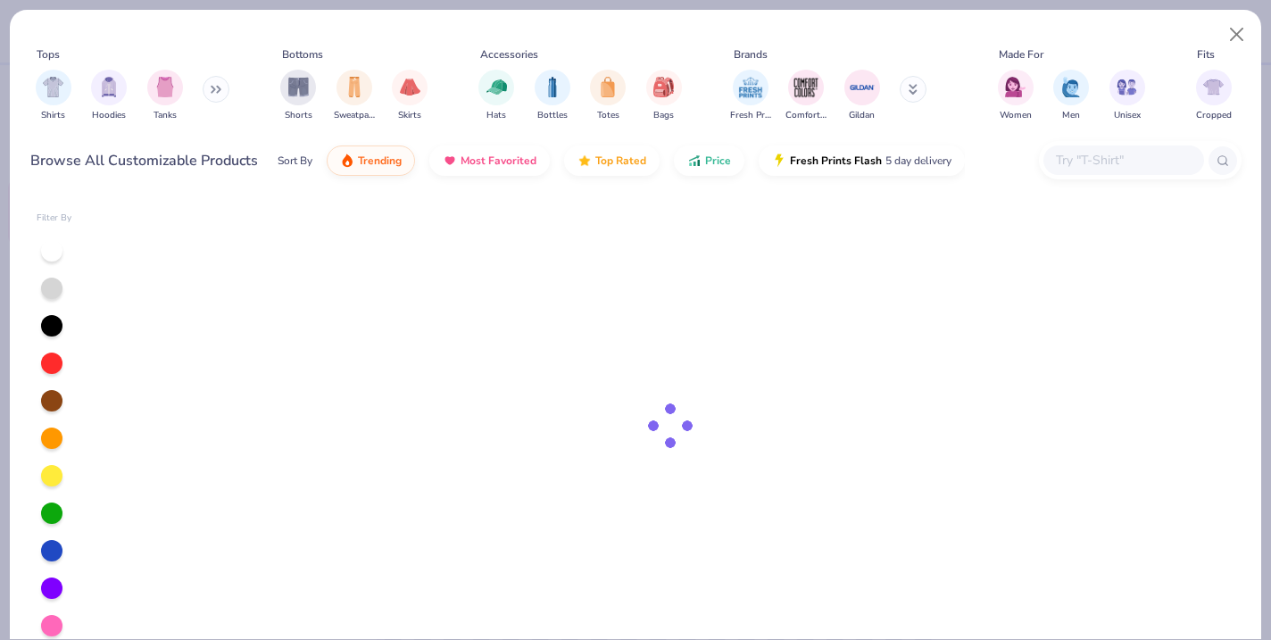
click at [1128, 162] on input "text" at bounding box center [1122, 160] width 137 height 21
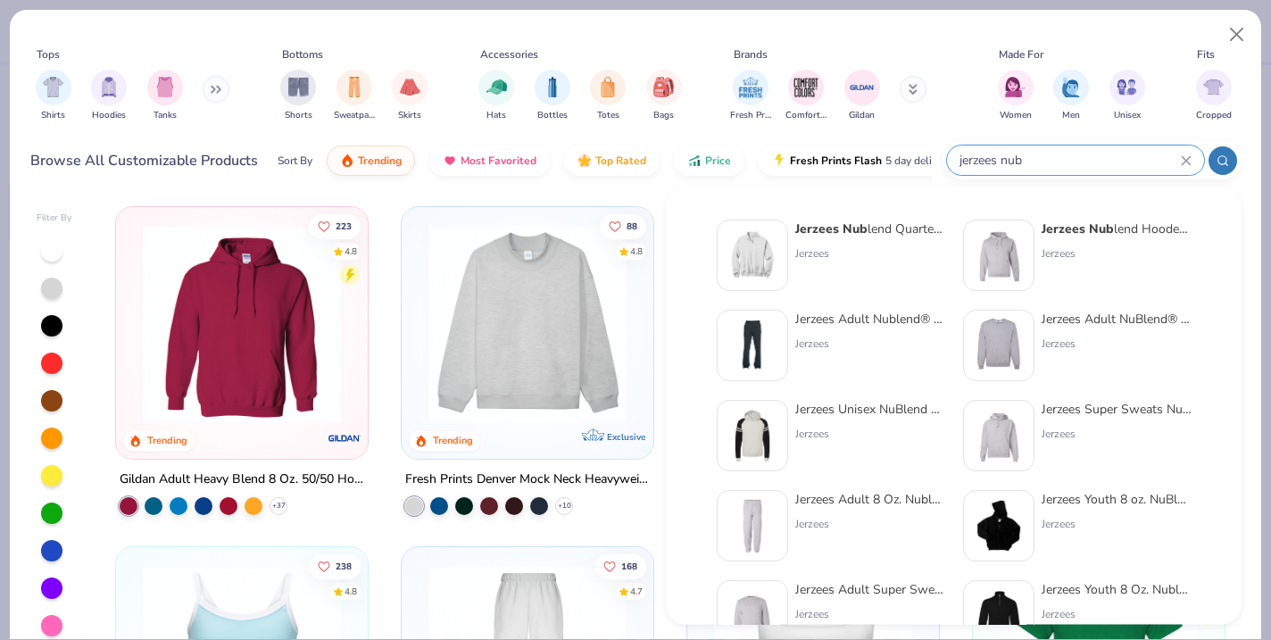
type input "jerzees nub"
click at [1133, 318] on div "Jerzees Adult NuBlend® Fleece Crew" at bounding box center [1117, 319] width 150 height 19
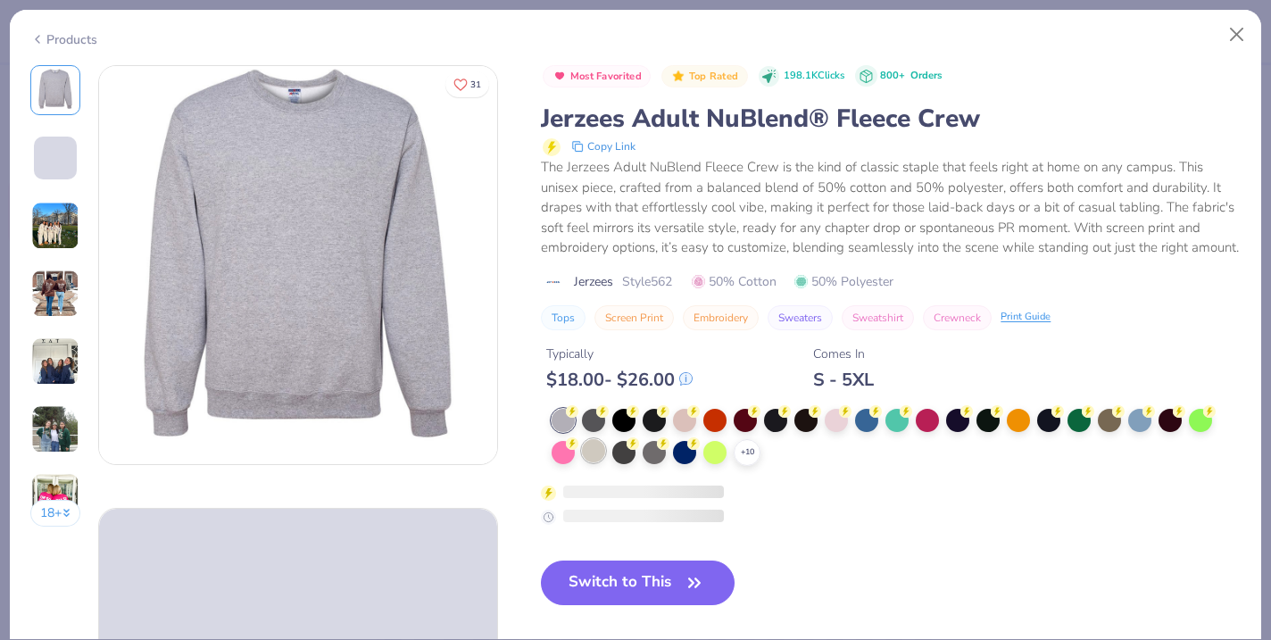
click at [598, 462] on div at bounding box center [593, 450] width 23 height 23
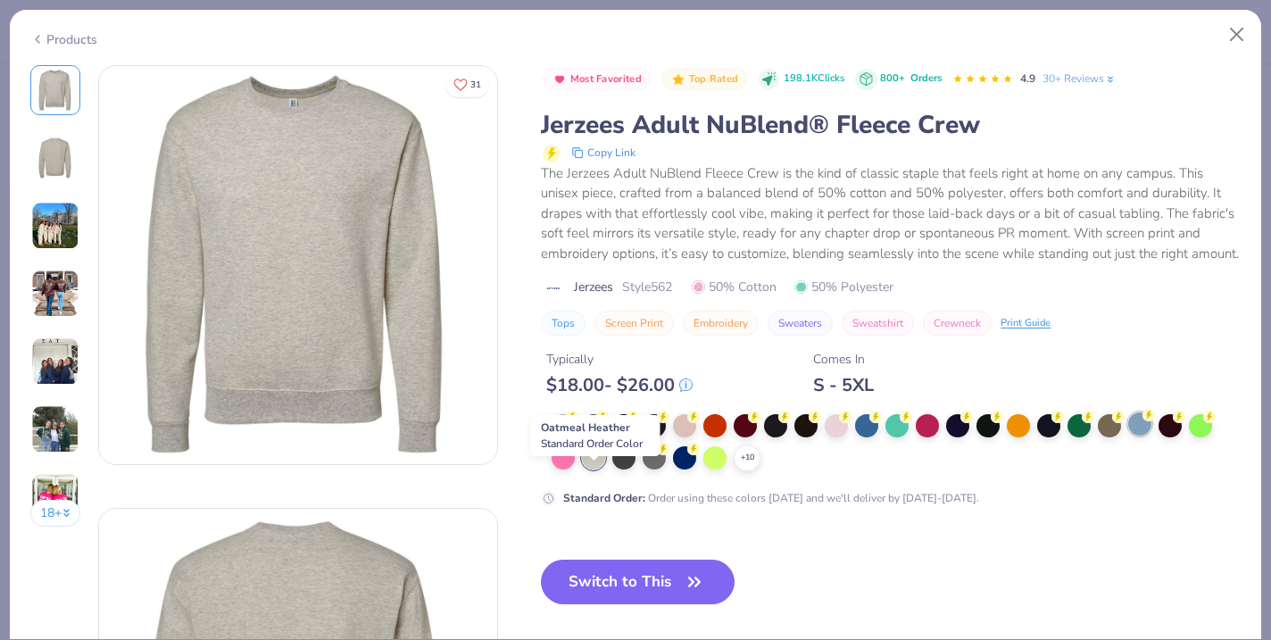
click at [1138, 436] on div at bounding box center [1139, 423] width 23 height 23
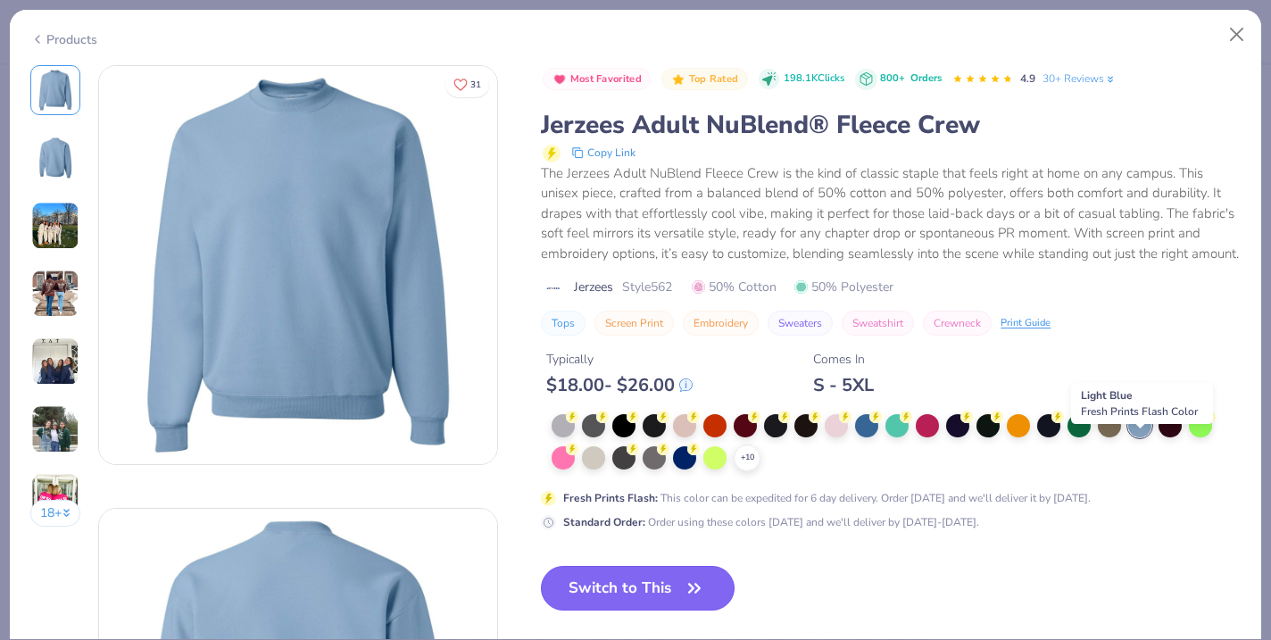
click at [669, 609] on button "Switch to This" at bounding box center [638, 588] width 194 height 45
click at [658, 611] on button "Switch to This" at bounding box center [638, 588] width 194 height 45
